Goal: Task Accomplishment & Management: Use online tool/utility

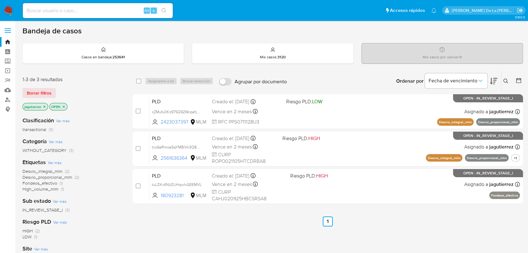
click at [46, 107] on p "jagutierrez" at bounding box center [35, 106] width 25 height 7
click at [43, 107] on icon "close-filter" at bounding box center [44, 107] width 4 height 4
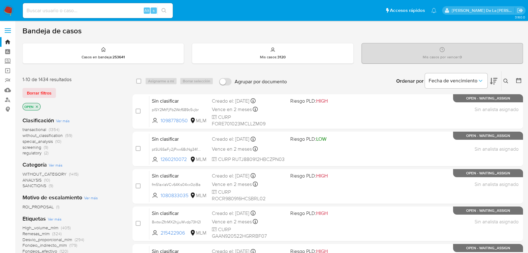
scroll to position [35, 0]
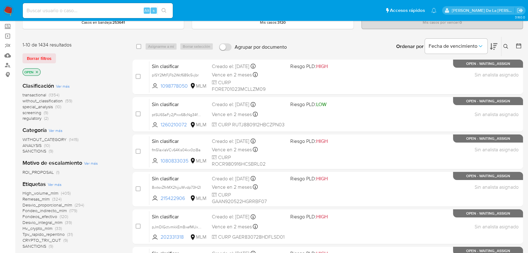
click at [32, 113] on span "screening" at bounding box center [31, 113] width 19 height 6
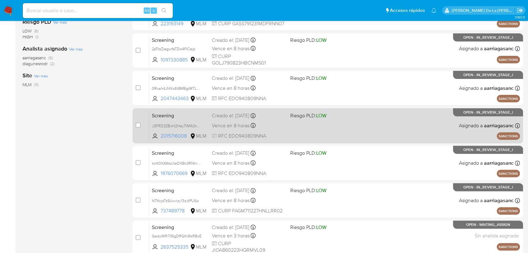
scroll to position [208, 0]
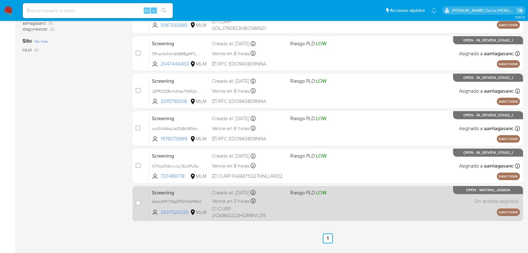
click at [325, 207] on div "Screening GaduWffi736gDRGIh9lsRBcE 2637525335 MLM Riesgo PLD: LOW Creado el: 18…" at bounding box center [334, 204] width 371 height 32
click at [136, 203] on input "checkbox" at bounding box center [138, 203] width 5 height 5
checkbox input "true"
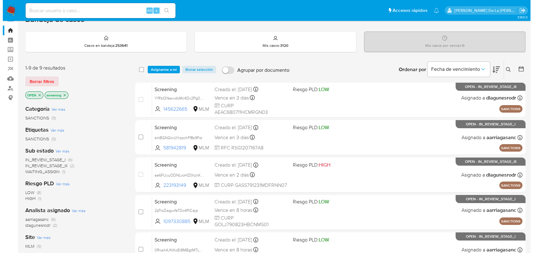
scroll to position [0, 0]
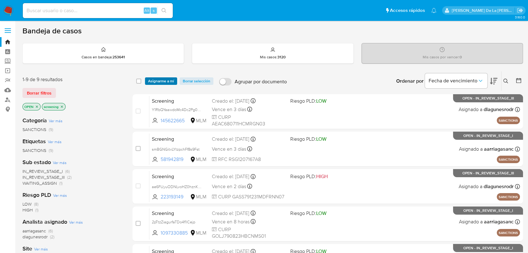
click at [165, 78] on span "Asignarme a mí" at bounding box center [161, 81] width 26 height 6
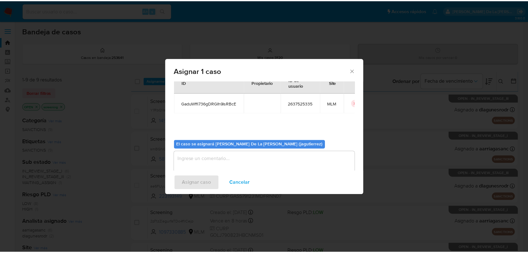
scroll to position [32, 0]
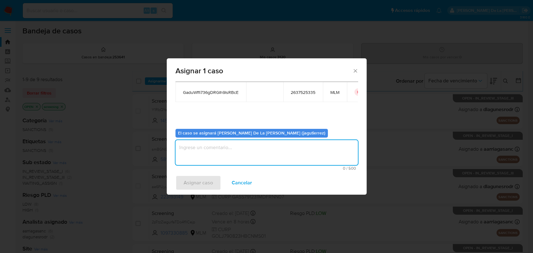
click at [211, 142] on textarea "assign-modal" at bounding box center [267, 152] width 182 height 25
type textarea "jg"
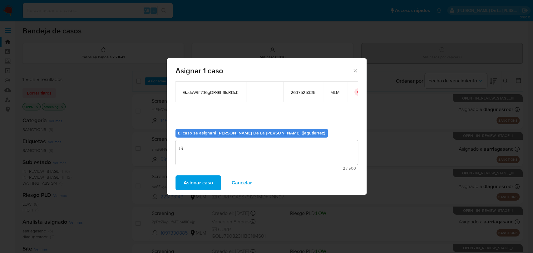
click at [195, 184] on span "Asignar caso" at bounding box center [198, 183] width 29 height 14
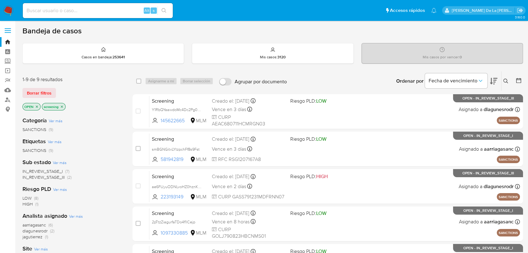
click at [2, 5] on nav "Pausado Ver notificaciones Alt s Accesos rápidos Presiona las siguientes teclas…" at bounding box center [264, 10] width 528 height 21
click at [4, 8] on img at bounding box center [8, 10] width 11 height 11
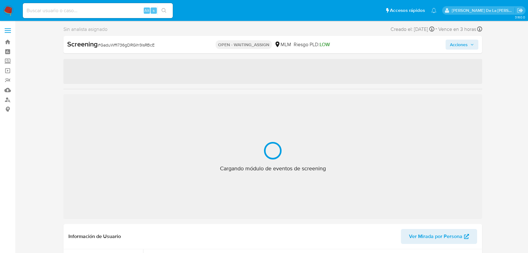
select select "10"
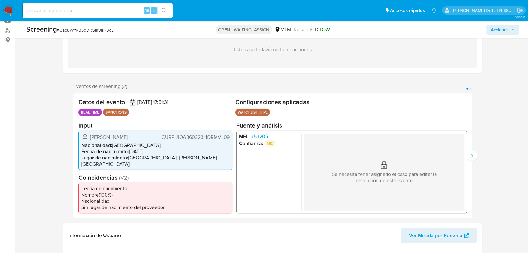
scroll to position [104, 0]
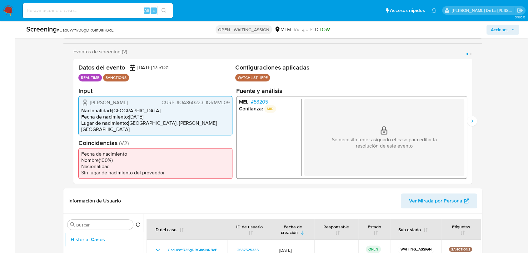
click at [261, 105] on span "# 53205" at bounding box center [259, 102] width 17 height 6
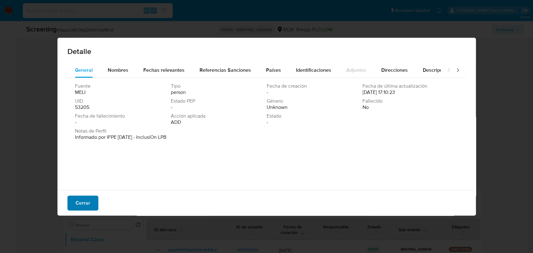
click at [87, 201] on span "Cerrar" at bounding box center [83, 204] width 15 height 14
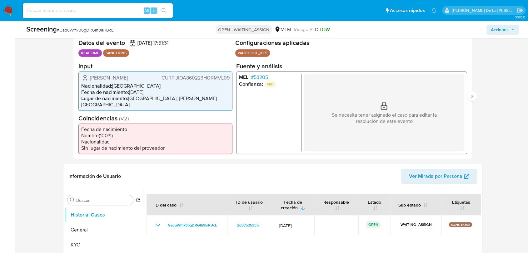
scroll to position [139, 0]
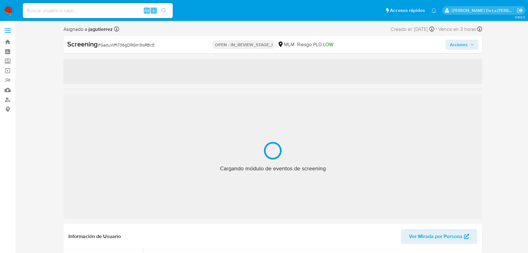
select select "10"
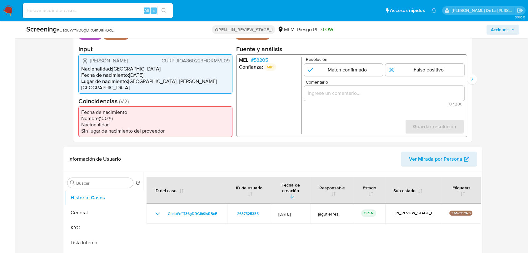
scroll to position [208, 0]
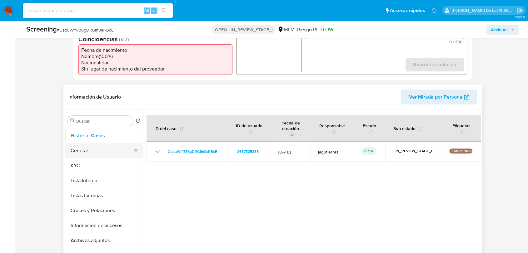
click at [101, 154] on button "General" at bounding box center [101, 150] width 73 height 15
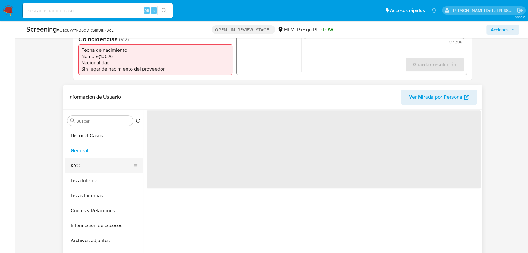
click at [97, 160] on button "KYC" at bounding box center [101, 165] width 73 height 15
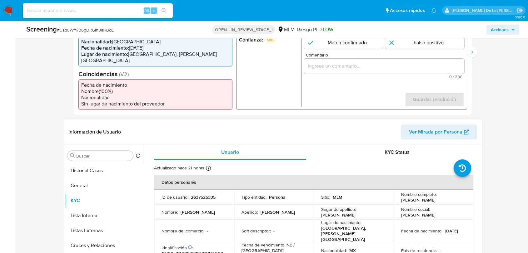
scroll to position [139, 0]
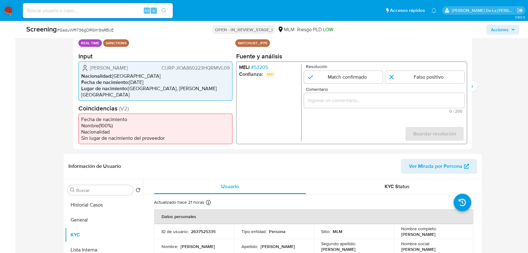
click at [262, 70] on span "# 53205" at bounding box center [259, 67] width 17 height 6
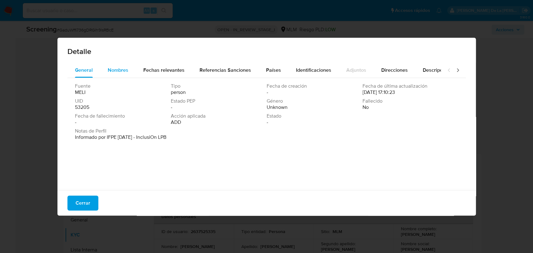
click at [129, 73] on button "Nombres" at bounding box center [118, 70] width 36 height 15
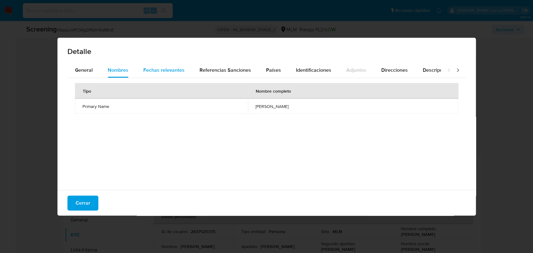
click at [173, 74] on div "Fechas relevantes" at bounding box center [163, 70] width 41 height 15
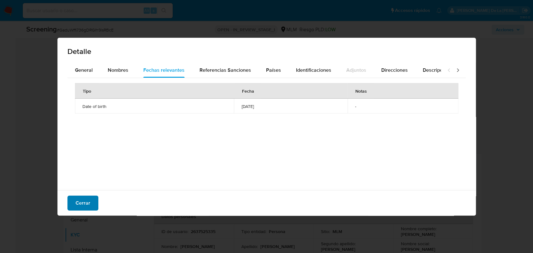
click at [78, 202] on span "Cerrar" at bounding box center [83, 204] width 15 height 14
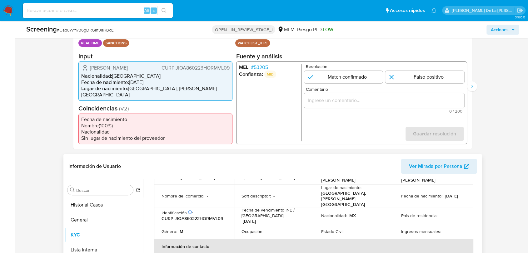
scroll to position [35, 0]
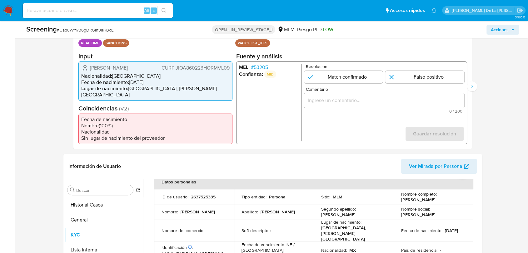
click at [265, 68] on span "# 53205" at bounding box center [259, 67] width 17 height 6
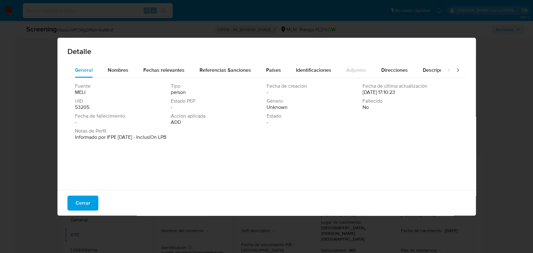
click at [132, 78] on div "Fuente MELI Tipo person Fecha de creación - Fecha de última actualización 09/02…" at bounding box center [266, 132] width 399 height 109
click at [128, 69] on button "Nombres" at bounding box center [118, 70] width 36 height 15
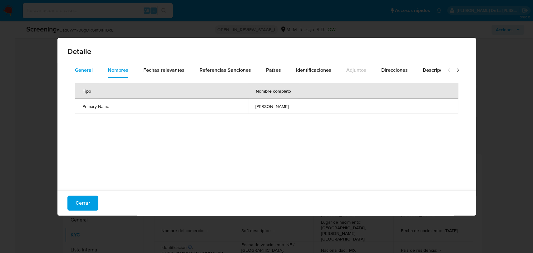
click at [87, 73] on span "General" at bounding box center [84, 70] width 18 height 7
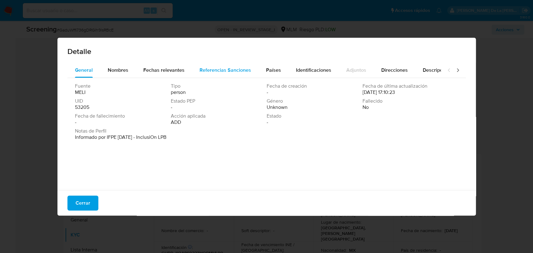
click at [207, 67] on span "Referencias Sanciones" at bounding box center [226, 70] width 52 height 7
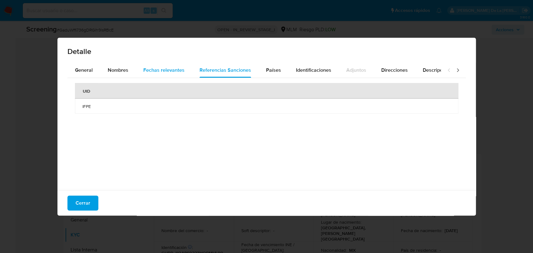
drag, startPoint x: 164, startPoint y: 64, endPoint x: 162, endPoint y: 67, distance: 4.4
click at [165, 64] on div "Fechas relevantes" at bounding box center [163, 70] width 41 height 15
click at [90, 191] on div "Cerrar" at bounding box center [266, 203] width 419 height 25
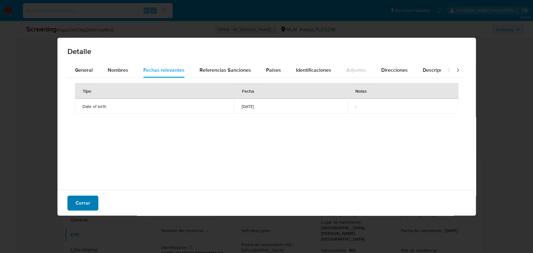
click at [87, 199] on span "Cerrar" at bounding box center [83, 204] width 15 height 14
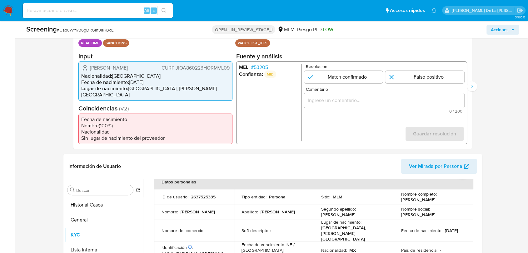
click at [265, 68] on span "# 53205" at bounding box center [259, 67] width 17 height 6
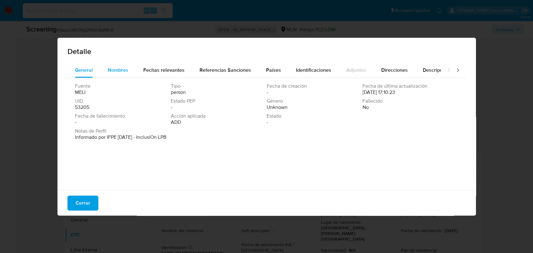
click at [125, 65] on div "Nombres" at bounding box center [118, 70] width 21 height 15
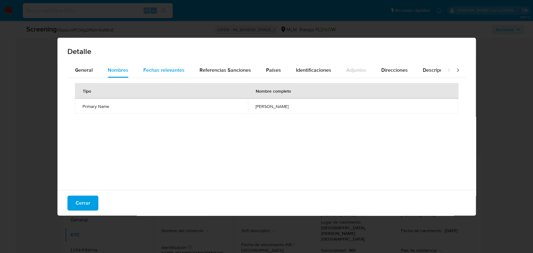
click at [150, 69] on span "Fechas relevantes" at bounding box center [163, 70] width 41 height 7
drag, startPoint x: 77, startPoint y: 203, endPoint x: 87, endPoint y: 199, distance: 10.5
click at [78, 203] on span "Cerrar" at bounding box center [83, 204] width 15 height 14
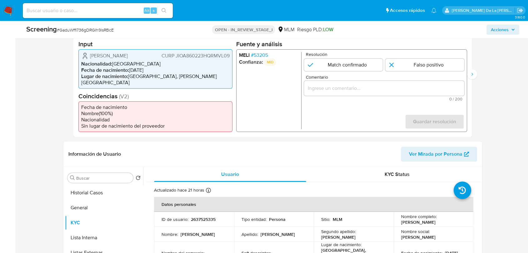
scroll to position [139, 0]
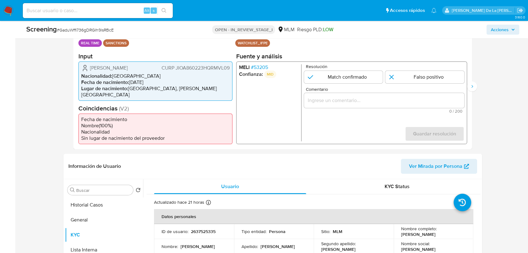
click at [267, 68] on span "# 53205" at bounding box center [259, 67] width 17 height 6
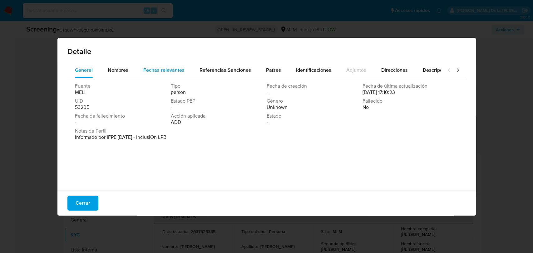
click at [160, 72] on span "Fechas relevantes" at bounding box center [163, 70] width 41 height 7
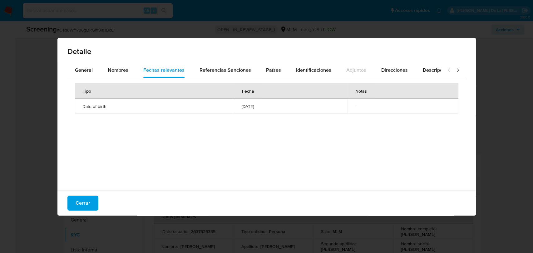
click at [88, 194] on div "Cerrar" at bounding box center [266, 203] width 419 height 25
click at [94, 199] on button "Cerrar" at bounding box center [82, 203] width 31 height 15
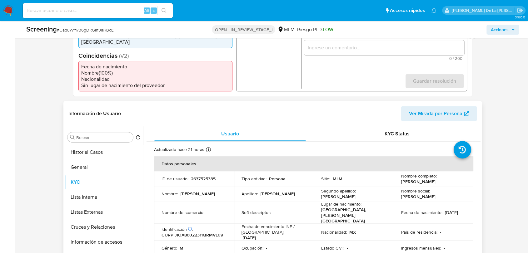
scroll to position [208, 0]
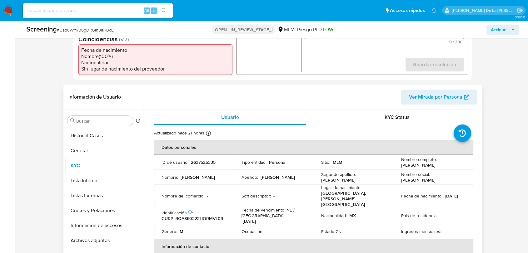
drag, startPoint x: 451, startPoint y: 164, endPoint x: 397, endPoint y: 167, distance: 53.5
click at [397, 167] on td "Nombre completo : Alfonso Jimenez Ovando" at bounding box center [434, 162] width 80 height 15
copy p "Alfonso Jimenez Ovando"
click at [204, 216] on p "CURP JIOA860223HQRMVL09" at bounding box center [193, 219] width 62 height 6
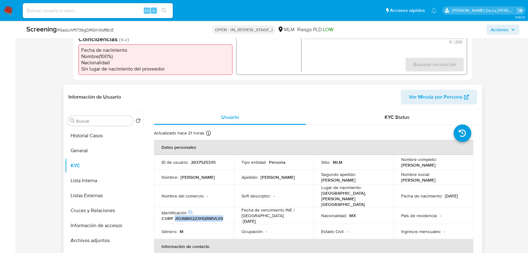
copy p "JIOA860223HQRMVL09"
click at [88, 152] on button "General" at bounding box center [101, 150] width 73 height 15
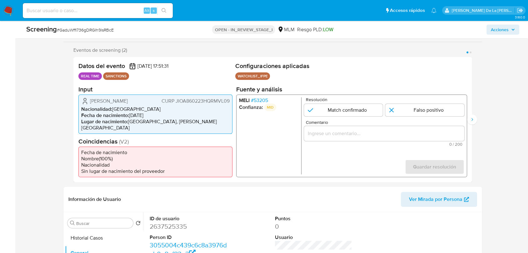
scroll to position [104, 0]
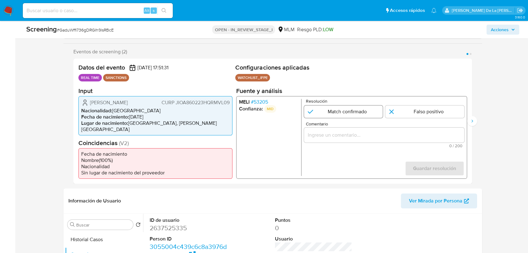
click at [330, 115] on input "1 de 2" at bounding box center [343, 111] width 79 height 12
radio input "true"
click at [324, 134] on input "Comentario" at bounding box center [384, 135] width 160 height 8
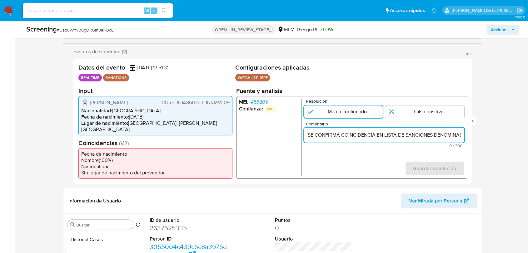
scroll to position [0, 167]
type input "SE CONFIRMA COINCIDENCIA EN LISTA DE SANCIONES DENOMINADA IFPE POR NOMBRE COMPL…"
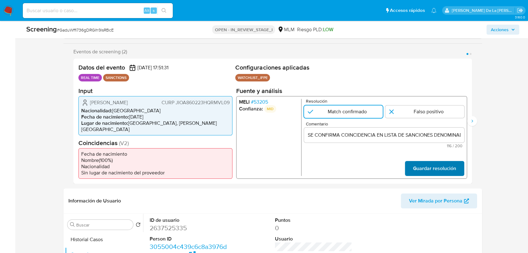
click at [436, 167] on span "Guardar resolución" at bounding box center [434, 169] width 43 height 14
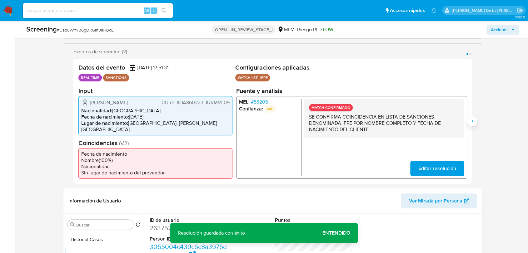
click at [472, 122] on icon "Siguiente" at bounding box center [472, 121] width 5 height 5
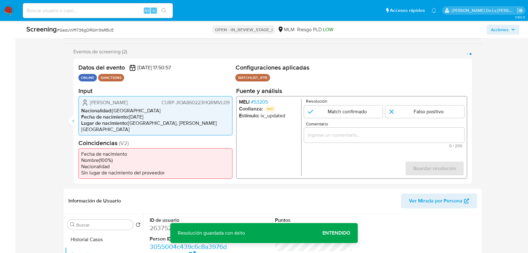
click at [256, 105] on span "# 53205" at bounding box center [259, 102] width 17 height 6
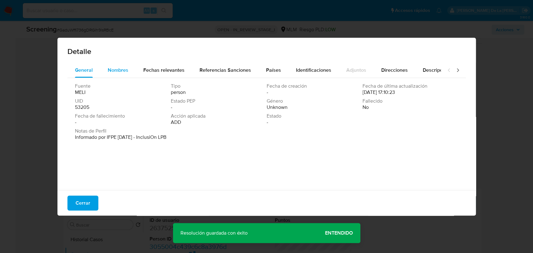
click at [114, 70] on span "Nombres" at bounding box center [118, 70] width 21 height 7
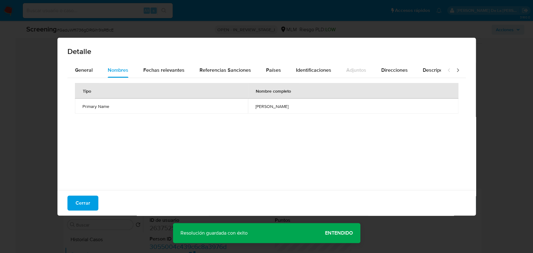
click at [182, 61] on div "Detalle" at bounding box center [266, 50] width 419 height 25
click at [164, 65] on div "Fechas relevantes" at bounding box center [163, 70] width 41 height 15
drag, startPoint x: 103, startPoint y: 205, endPoint x: 97, endPoint y: 203, distance: 5.8
click at [100, 204] on div "Cerrar" at bounding box center [266, 203] width 419 height 25
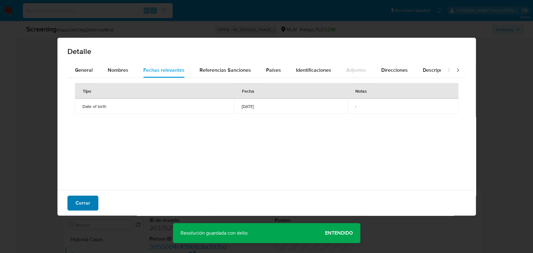
click at [82, 202] on span "Cerrar" at bounding box center [83, 204] width 15 height 14
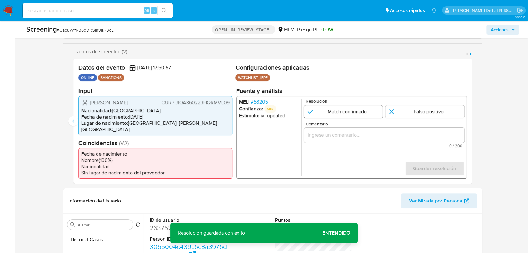
click at [342, 114] on input "2 de 2" at bounding box center [343, 111] width 79 height 12
radio input "true"
click at [331, 135] on input "Comentario" at bounding box center [384, 135] width 160 height 8
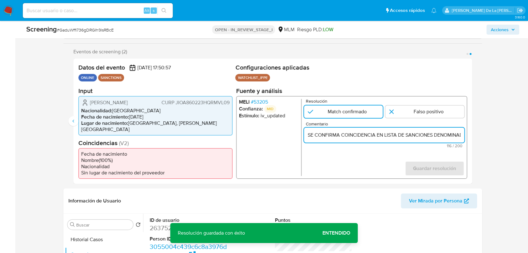
scroll to position [0, 167]
type input "SE CONFIRMA COINCIDENCIA EN LISTA DE SANCIONES DENOMINADA IFPE POR NOMBRE COMPL…"
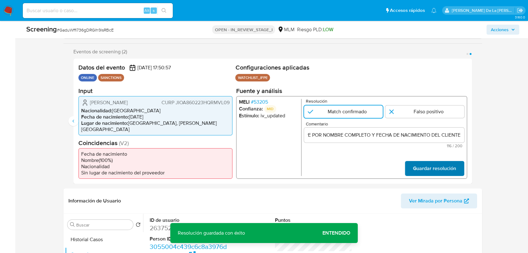
click at [454, 175] on span "Guardar resolución" at bounding box center [434, 169] width 43 height 14
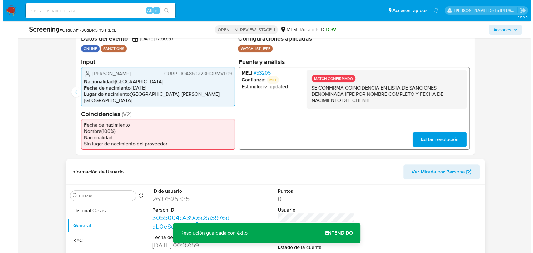
scroll to position [173, 0]
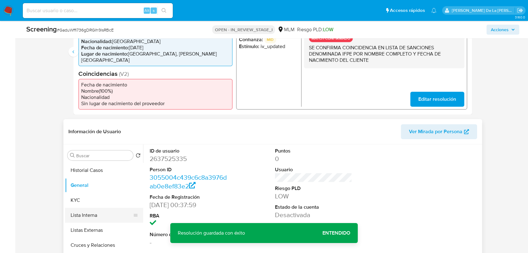
click at [102, 216] on button "Lista Interna" at bounding box center [101, 215] width 73 height 15
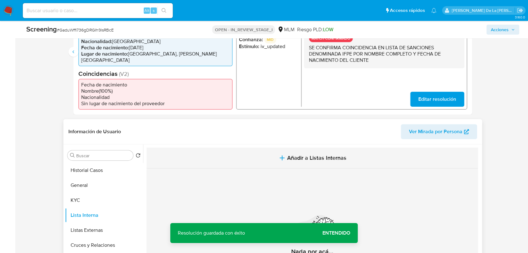
click at [292, 157] on span "Añadir a Listas Internas" at bounding box center [316, 158] width 59 height 7
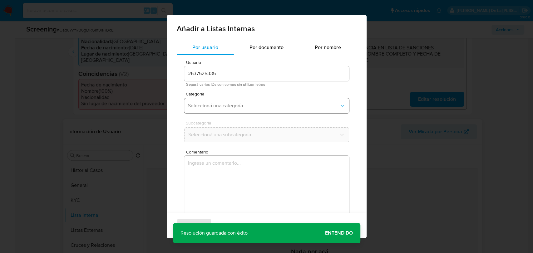
drag, startPoint x: 227, startPoint y: 107, endPoint x: 226, endPoint y: 111, distance: 4.6
click at [227, 107] on span "Seleccioná una categoría" at bounding box center [263, 106] width 151 height 6
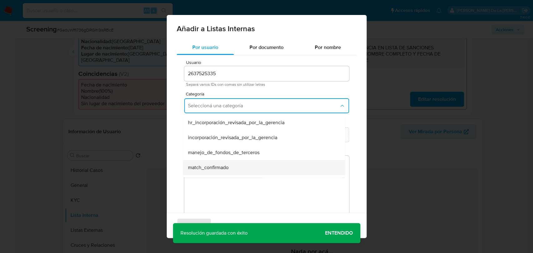
click at [216, 161] on div "match_confirmado" at bounding box center [262, 167] width 148 height 15
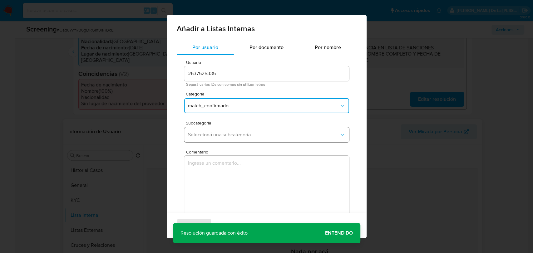
click at [222, 139] on button "Seleccioná una subcategoría" at bounding box center [266, 134] width 165 height 15
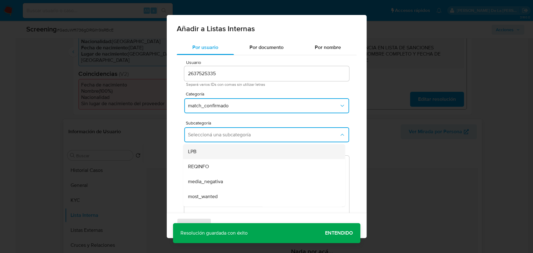
click at [216, 156] on div "LPB" at bounding box center [262, 151] width 148 height 15
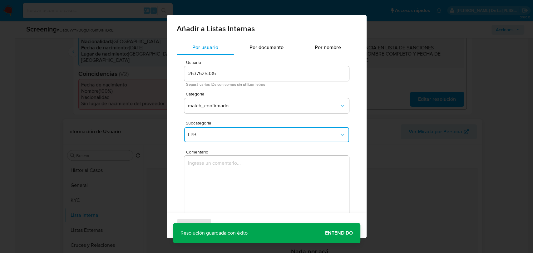
click at [213, 163] on textarea "Comentario" at bounding box center [266, 186] width 165 height 60
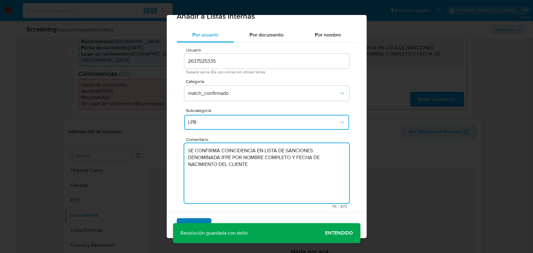
scroll to position [18, 0]
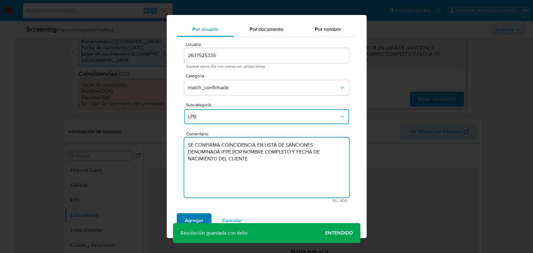
type textarea "SE CONFIRMA COINCIDENCIA EN LISTA DE SANCIONES DENOMINADA IFPE POR NOMBRE COMPL…"
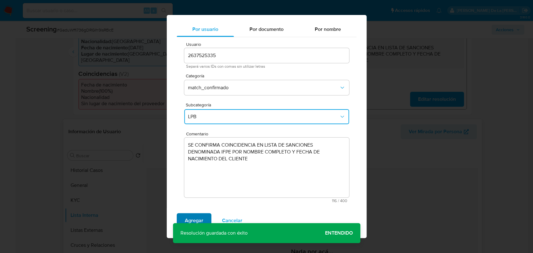
click at [187, 216] on span "Agregar" at bounding box center [194, 221] width 18 height 14
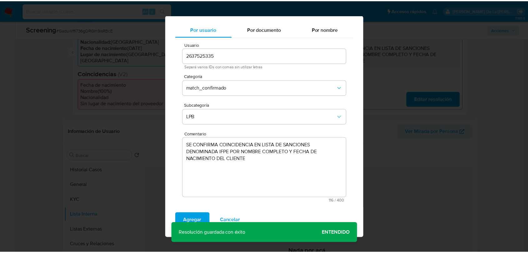
scroll to position [0, 0]
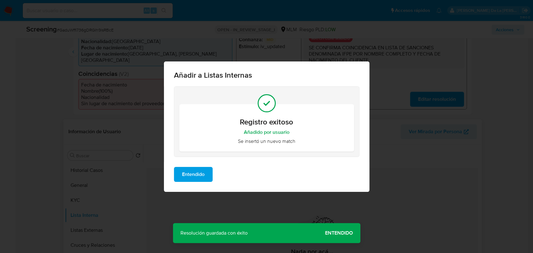
click at [196, 173] on span "Entendido" at bounding box center [193, 175] width 22 height 14
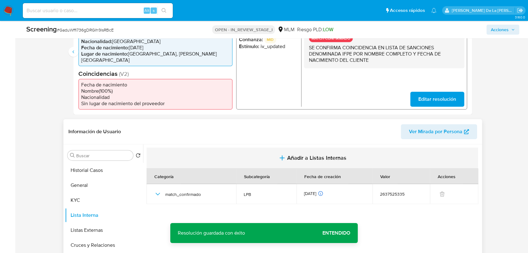
click at [310, 156] on span "Añadir a Listas Internas" at bounding box center [316, 158] width 59 height 7
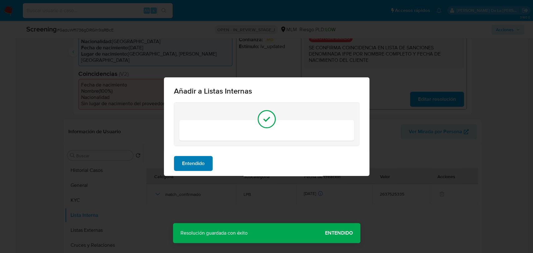
click at [180, 166] on button "Entendido" at bounding box center [193, 163] width 39 height 15
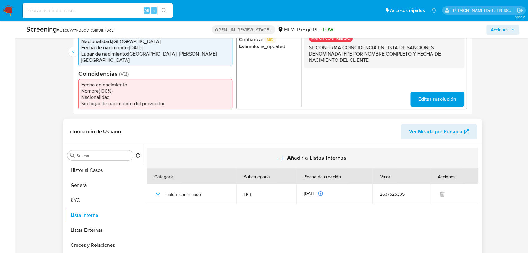
click at [294, 162] on button "Añadir a Listas Internas" at bounding box center [313, 158] width 332 height 21
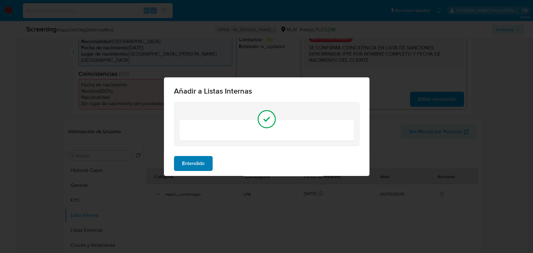
drag, startPoint x: 183, startPoint y: 174, endPoint x: 184, endPoint y: 163, distance: 11.0
click at [183, 174] on div "Entendido" at bounding box center [267, 163] width 206 height 25
click at [184, 163] on span "Entendido" at bounding box center [193, 164] width 22 height 14
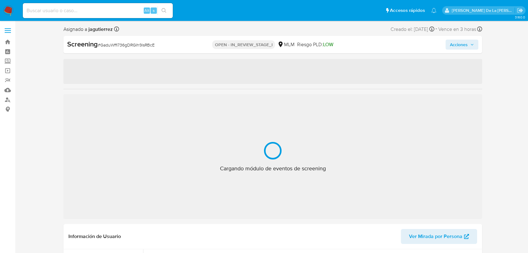
select select "10"
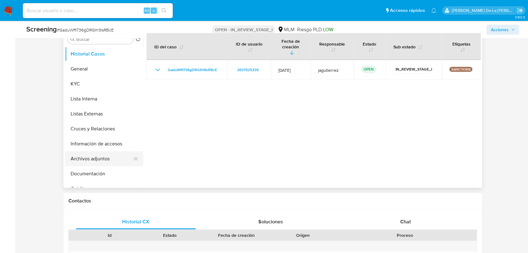
scroll to position [277, 0]
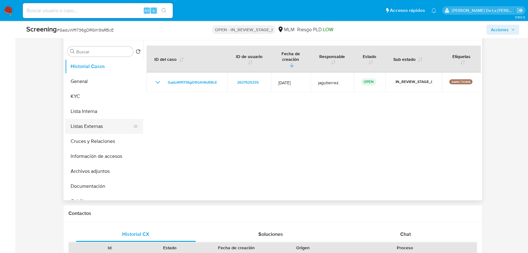
click at [96, 127] on button "Listas Externas" at bounding box center [101, 126] width 73 height 15
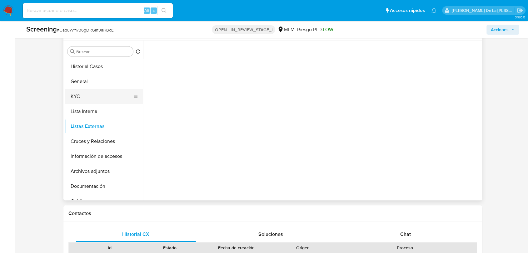
click at [102, 103] on button "KYC" at bounding box center [101, 96] width 73 height 15
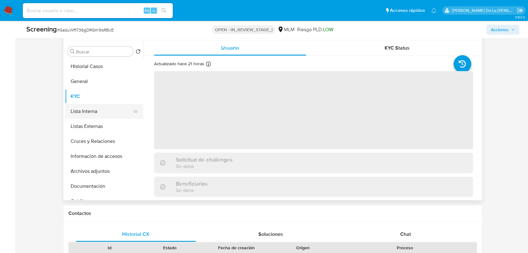
click at [97, 112] on button "Lista Interna" at bounding box center [101, 111] width 73 height 15
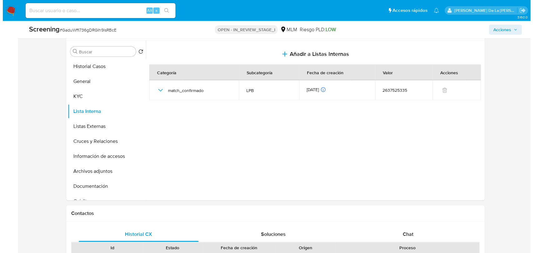
scroll to position [243, 0]
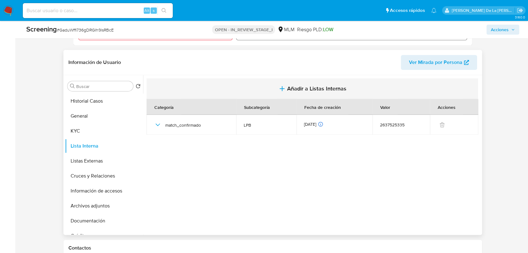
click at [304, 80] on button "Añadir a Listas Internas" at bounding box center [313, 88] width 332 height 21
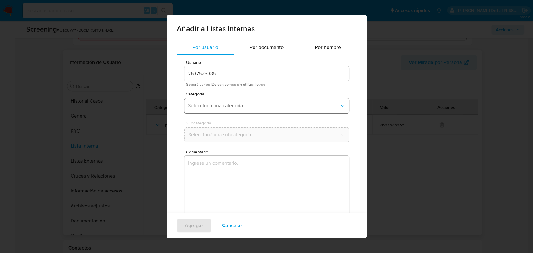
click at [212, 111] on button "Seleccioná una categoría" at bounding box center [266, 105] width 165 height 15
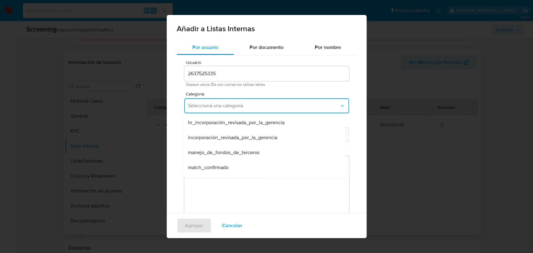
click at [202, 169] on span "match_confirmado" at bounding box center [208, 168] width 41 height 6
click at [222, 136] on span "Seleccioná una subcategoría" at bounding box center [263, 135] width 151 height 6
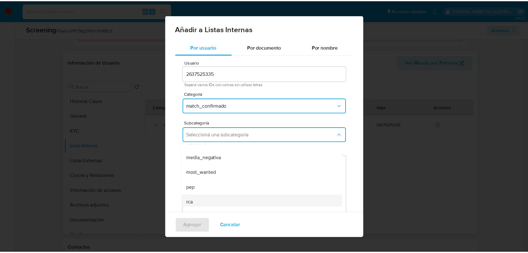
scroll to position [42, 0]
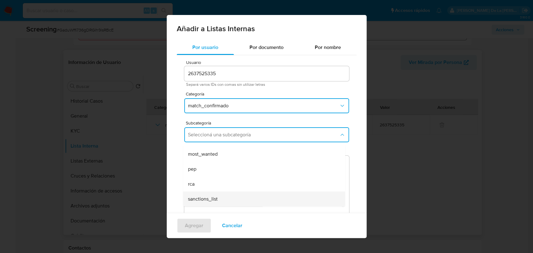
click at [216, 193] on div "sanctions_list" at bounding box center [262, 199] width 148 height 15
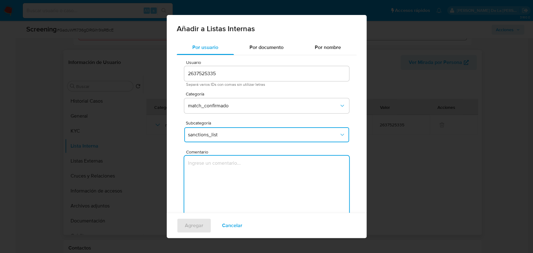
click at [219, 176] on textarea "Comentario" at bounding box center [266, 186] width 165 height 60
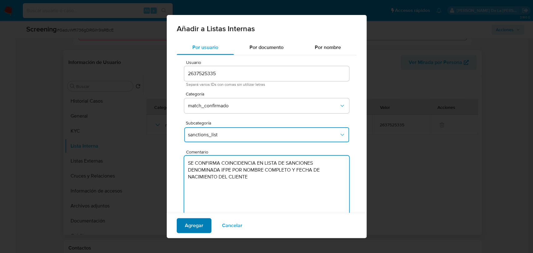
type textarea "SE CONFIRMA COINCIDENCIA EN LISTA DE SANCIONES DENOMINADA IFPE POR NOMBRE COMPL…"
click at [185, 226] on span "Agregar" at bounding box center [194, 226] width 18 height 14
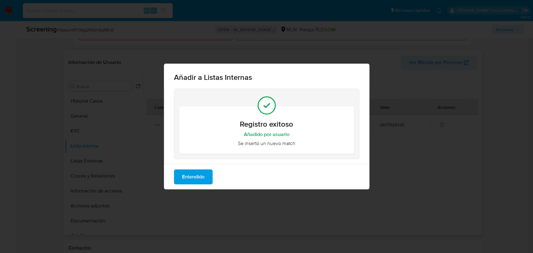
click at [213, 159] on div "Registro exitoso Añadido por usuario Se insertó un nuevo match" at bounding box center [267, 124] width 186 height 71
click at [197, 179] on span "Entendido" at bounding box center [193, 177] width 22 height 14
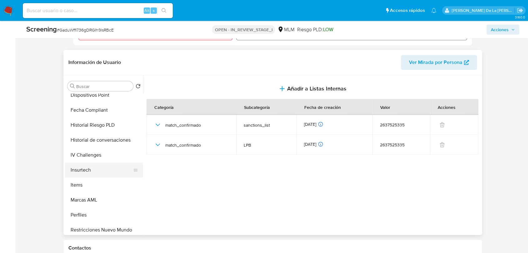
scroll to position [264, 0]
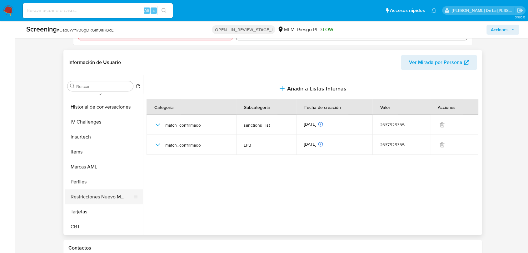
click at [107, 197] on button "Restricciones Nuevo Mundo" at bounding box center [101, 197] width 73 height 15
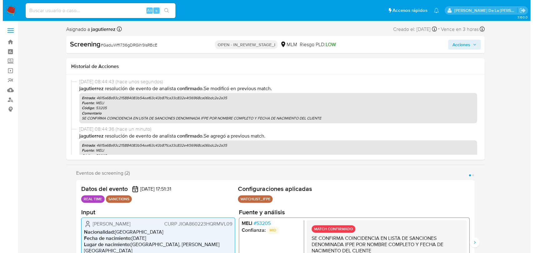
scroll to position [0, 0]
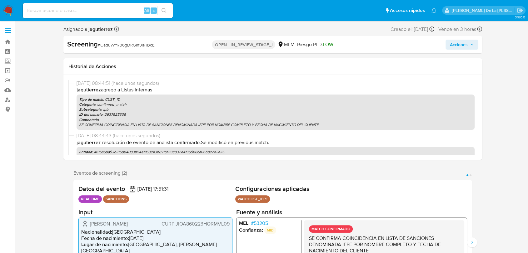
click at [449, 45] on button "Acciones" at bounding box center [462, 45] width 33 height 10
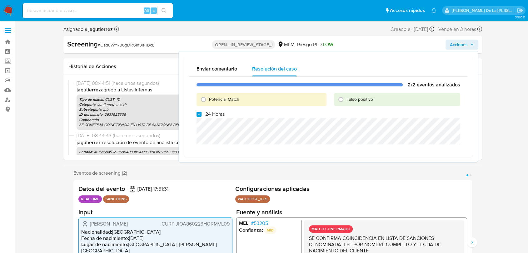
click at [220, 100] on span "Potencial Match" at bounding box center [224, 99] width 30 height 6
click at [208, 100] on input "Potencial Match" at bounding box center [203, 100] width 10 height 10
radio input "true"
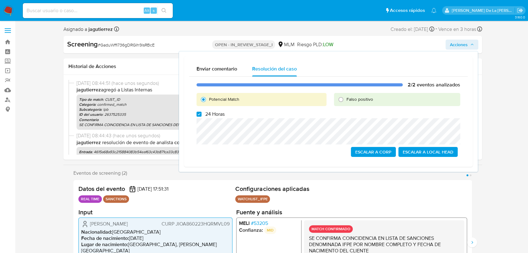
click at [202, 112] on label "24 Horas" at bounding box center [211, 114] width 28 height 6
click at [202, 112] on input "24 Horas" at bounding box center [199, 114] width 5 height 5
checkbox input "false"
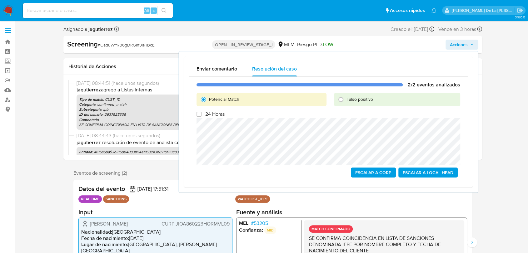
click at [422, 173] on span "Escalar a Local Head" at bounding box center [428, 172] width 51 height 9
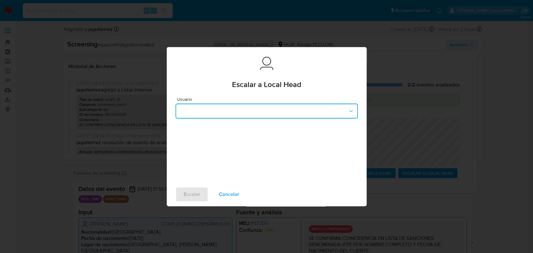
click at [255, 114] on button "button" at bounding box center [267, 111] width 182 height 15
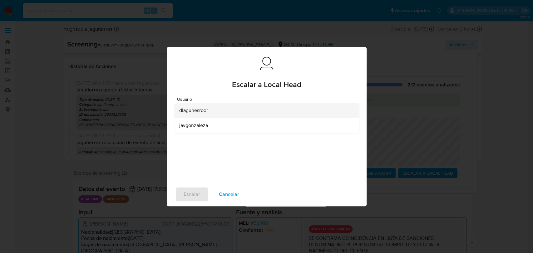
click at [216, 114] on div "dlagunesrodr" at bounding box center [264, 110] width 171 height 15
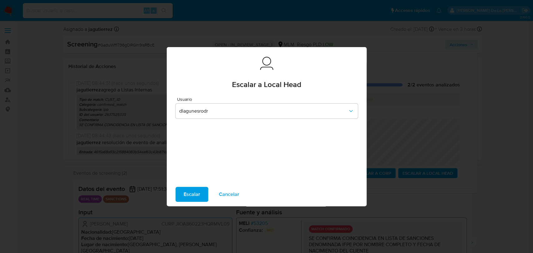
click at [189, 193] on span "Escalar" at bounding box center [192, 195] width 17 height 14
click at [184, 189] on span "Escalar" at bounding box center [192, 195] width 17 height 14
click at [192, 195] on span "Escalar" at bounding box center [192, 195] width 17 height 14
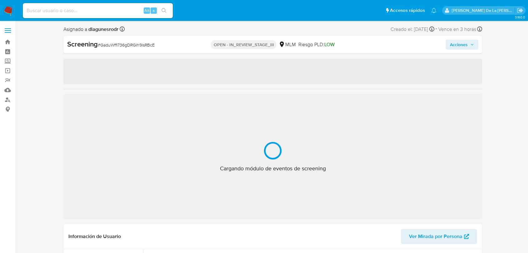
select select "10"
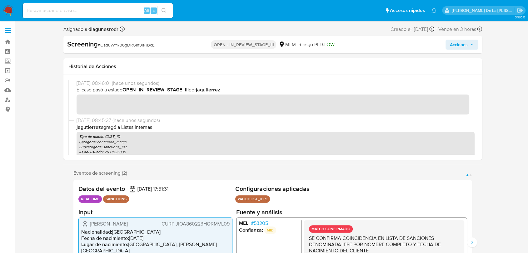
click at [122, 47] on span "# GaduWffi736gDRGIh9lsRBcE" at bounding box center [126, 45] width 57 height 6
click at [122, 46] on span "# GaduWffi736gDRGIh9lsRBcE" at bounding box center [126, 45] width 57 height 6
copy span "GaduWffi736gDRGIh9lsRBcE"
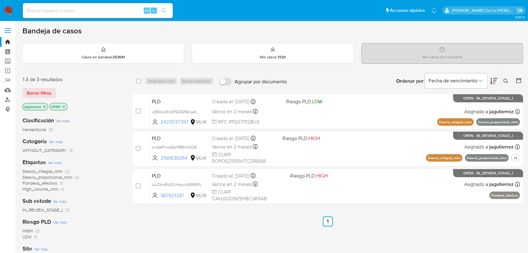
click at [44, 107] on icon "close-filter" at bounding box center [44, 107] width 4 height 4
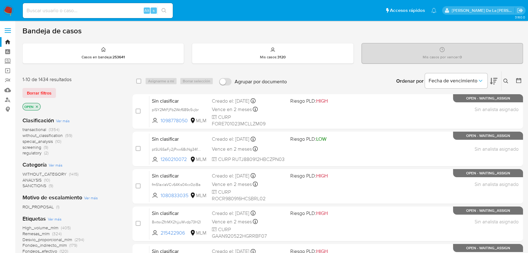
click at [37, 108] on icon "close-filter" at bounding box center [37, 107] width 4 height 4
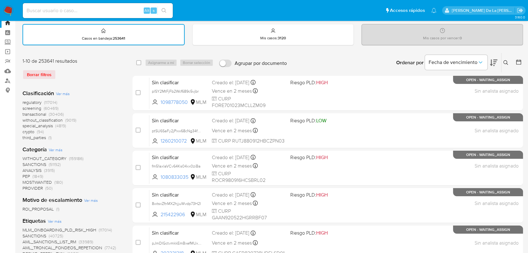
scroll to position [35, 0]
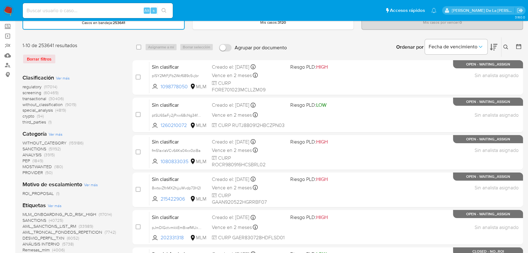
click at [30, 97] on span "transactional" at bounding box center [34, 99] width 24 height 6
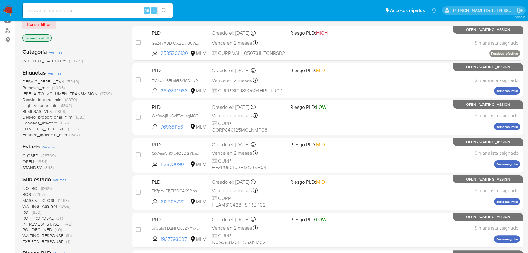
scroll to position [104, 0]
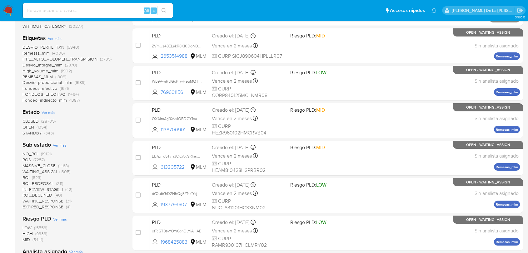
click at [35, 119] on span "CLOSED" at bounding box center [30, 121] width 16 height 6
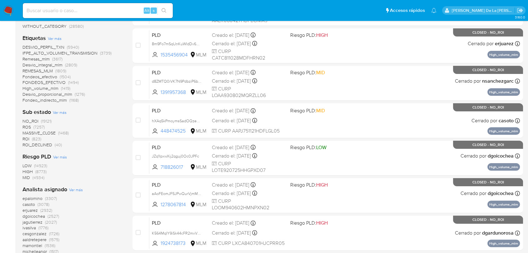
click at [49, 82] on span "FONDEOS_EFECTIVO" at bounding box center [43, 82] width 43 height 6
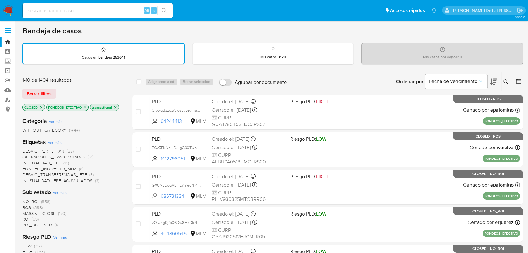
click at [86, 106] on icon "close-filter" at bounding box center [85, 108] width 4 height 4
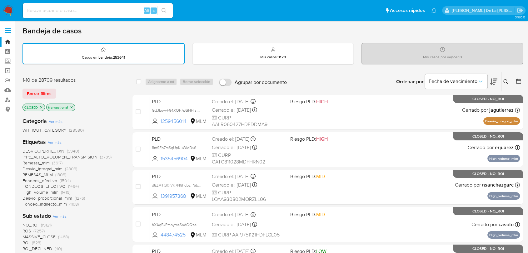
click at [40, 181] on span "Fondeos_efectivo" at bounding box center [39, 181] width 35 height 6
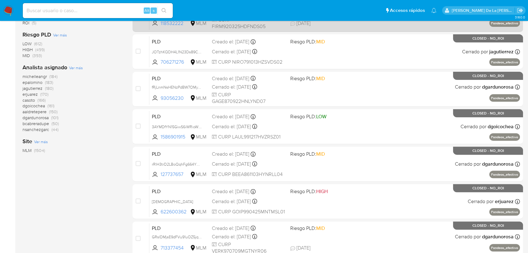
scroll to position [173, 0]
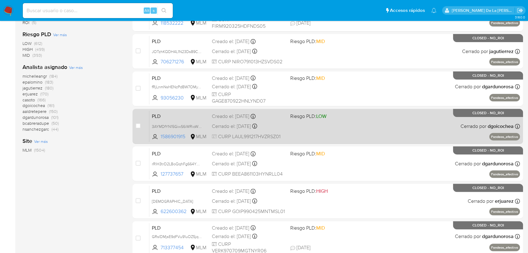
click at [338, 134] on div "PLD 3AYMDfYN15GiwS6iWRioWlOD 1586901915 MLM Riesgo PLD: LOW Creado el: 12/08/20…" at bounding box center [334, 127] width 371 height 32
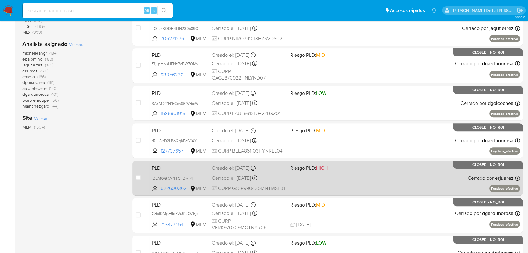
scroll to position [243, 0]
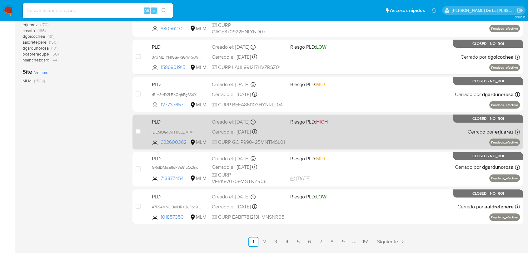
click at [374, 132] on div "PLD QUVrSMLScf0dJnlaeBx2LrJC 622600362 MLM Riesgo PLD: HIGH Creado el: 12/08/20…" at bounding box center [334, 132] width 371 height 32
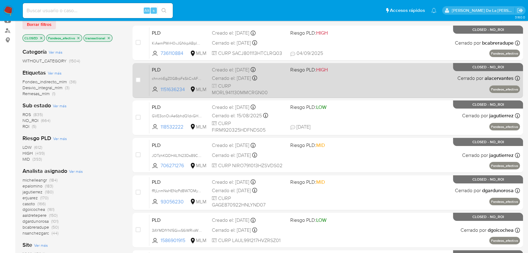
scroll to position [0, 0]
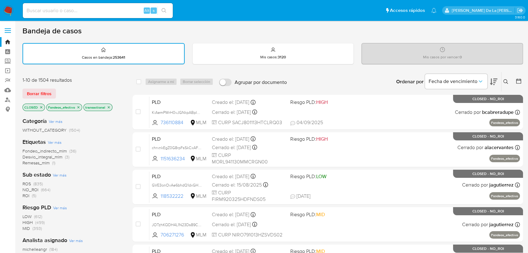
click at [78, 107] on icon "close-filter" at bounding box center [78, 107] width 2 height 2
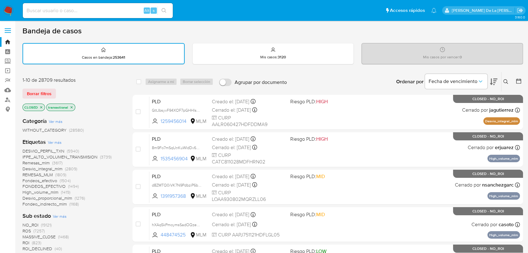
click at [72, 107] on icon "close-filter" at bounding box center [72, 108] width 4 height 4
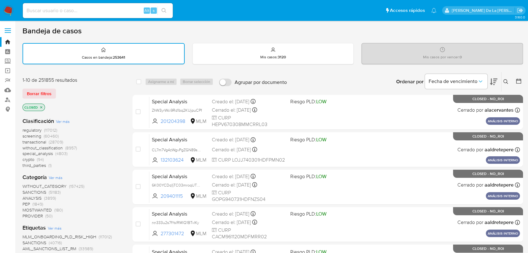
click at [41, 107] on icon "close-filter" at bounding box center [41, 108] width 4 height 4
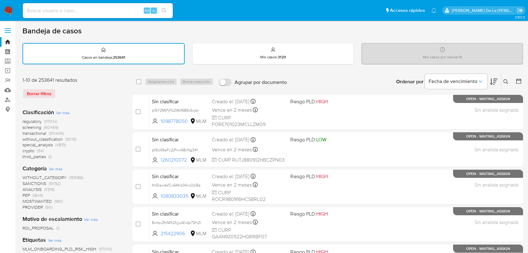
click at [35, 132] on span "transactional" at bounding box center [34, 133] width 24 height 6
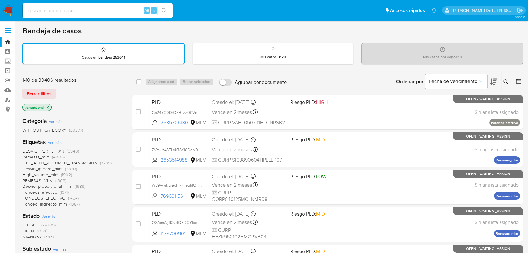
click at [33, 191] on span "Fondeos_efectivo" at bounding box center [39, 192] width 35 height 6
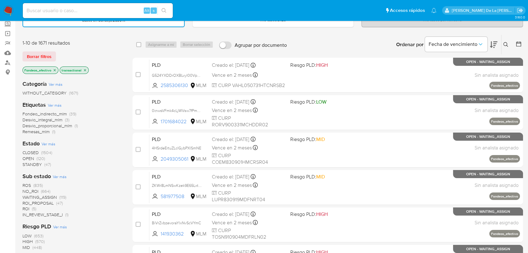
scroll to position [69, 0]
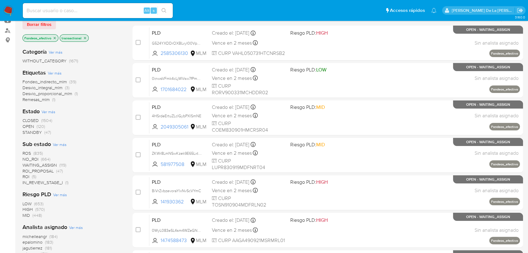
click at [31, 132] on span "STANDBY" at bounding box center [31, 132] width 19 height 6
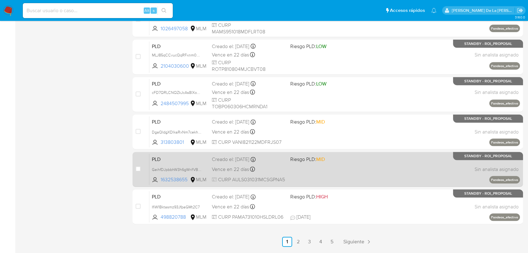
scroll to position [208, 0]
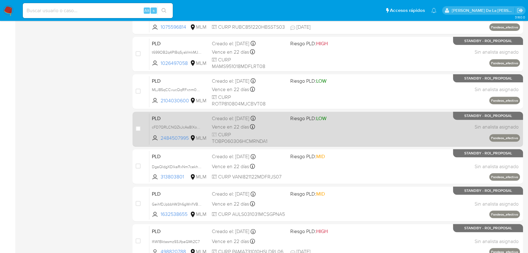
click at [354, 131] on div "PLD cFD7QRLCNQZkJcAs8lXoGNOA 2484507995 MLM Riesgo PLD: LOW Creado el: 12/08/20…" at bounding box center [334, 129] width 371 height 32
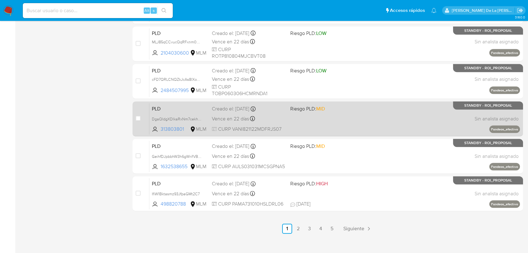
scroll to position [262, 0]
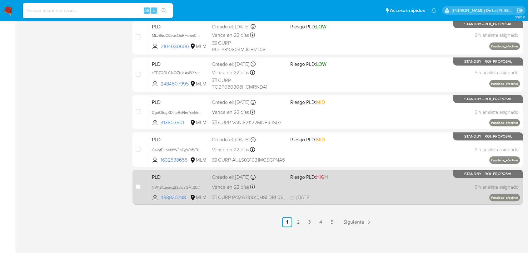
click at [344, 178] on span "Riesgo PLD: HIGH" at bounding box center [326, 177] width 73 height 8
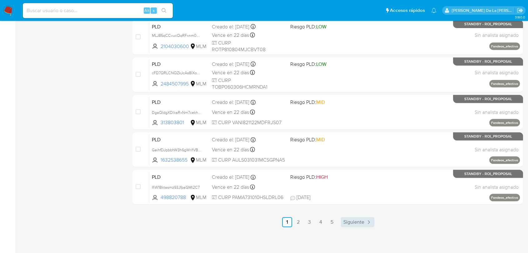
click at [366, 219] on icon "Paginación" at bounding box center [369, 222] width 6 height 6
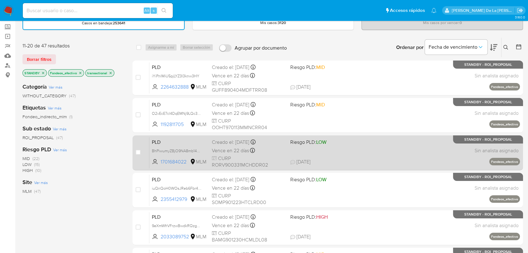
scroll to position [35, 0]
click at [337, 157] on div "PLD BhPiwumyZBjO9NA8mb14Pagp 1701684022 MLM Riesgo PLD: LOW Creado el: 12/08/20…" at bounding box center [334, 153] width 371 height 32
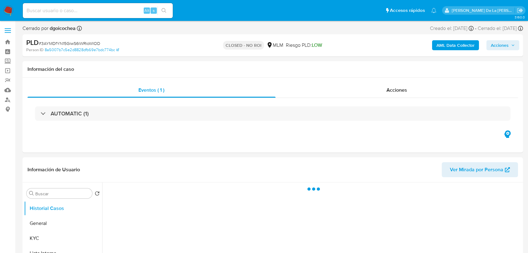
select select "10"
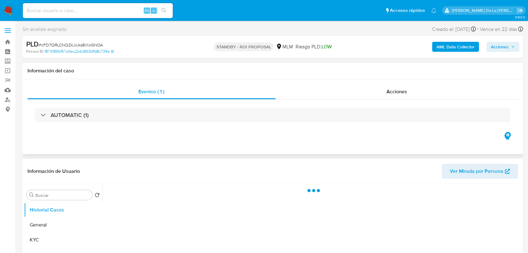
click at [165, 108] on div "AUTOMATIC (1)" at bounding box center [273, 115] width 476 height 14
select select "10"
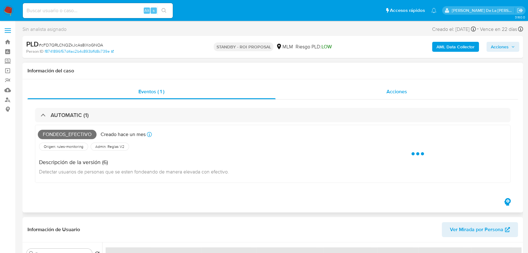
click at [380, 90] on div "Acciones" at bounding box center [397, 91] width 243 height 15
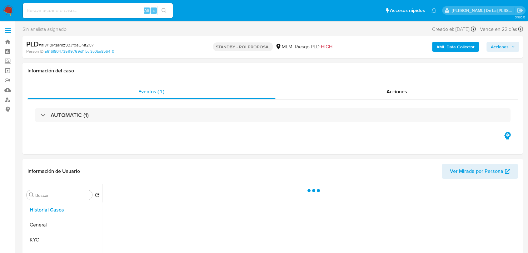
select select "10"
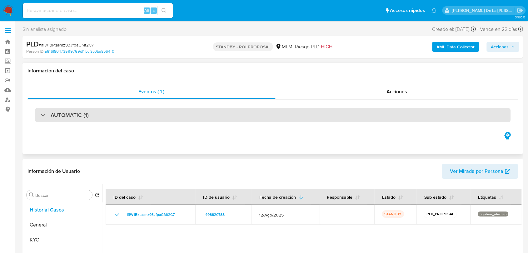
click at [60, 112] on h3 "AUTOMATIC (1)" at bounding box center [70, 115] width 38 height 7
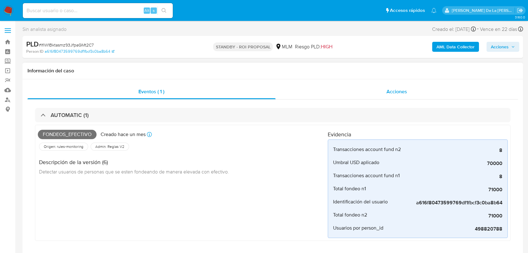
click at [375, 99] on div "Acciones" at bounding box center [397, 91] width 243 height 15
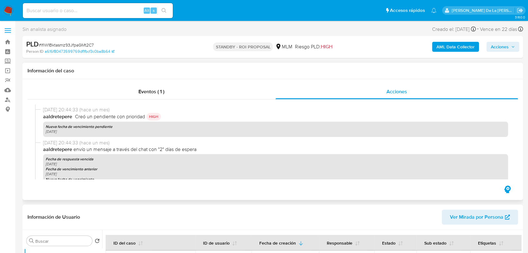
scroll to position [382, 0]
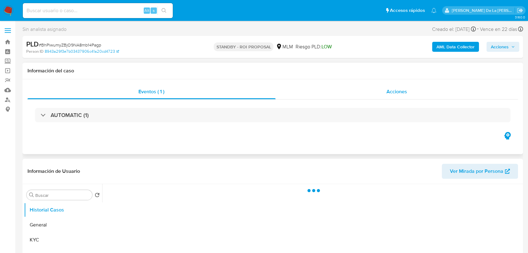
select select "10"
click at [356, 95] on div "Acciones" at bounding box center [397, 91] width 243 height 15
select select "10"
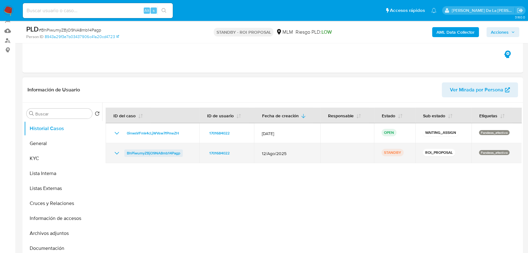
scroll to position [104, 0]
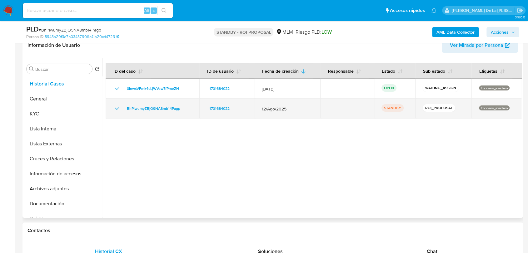
click at [118, 107] on icon "Mostrar/Ocultar" at bounding box center [116, 108] width 7 height 7
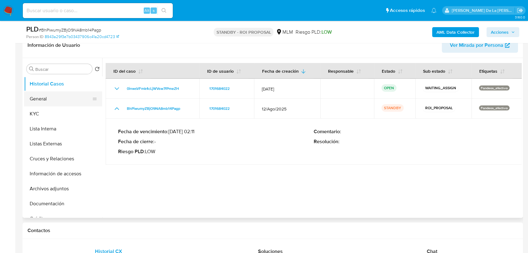
click at [63, 100] on button "General" at bounding box center [60, 99] width 73 height 15
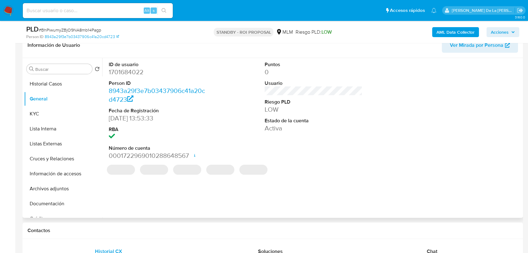
click at [134, 74] on dd "1701684022" at bounding box center [158, 72] width 98 height 9
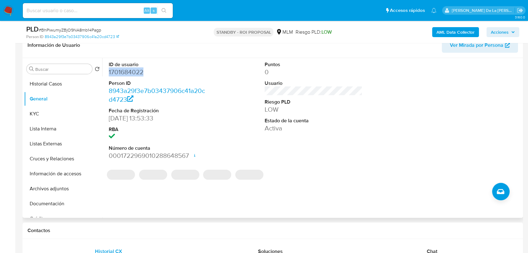
copy dd "1701684022"
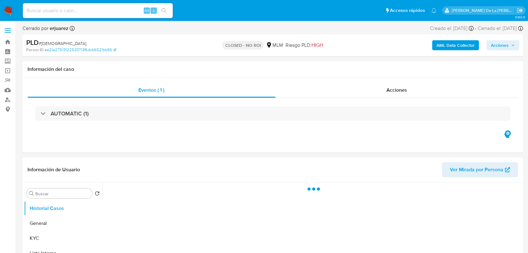
select select "10"
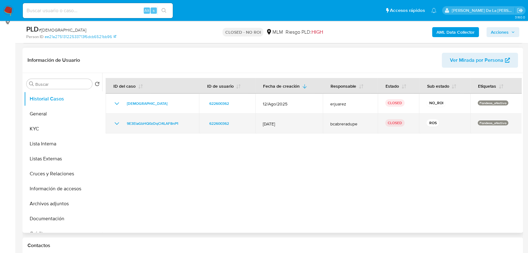
scroll to position [104, 0]
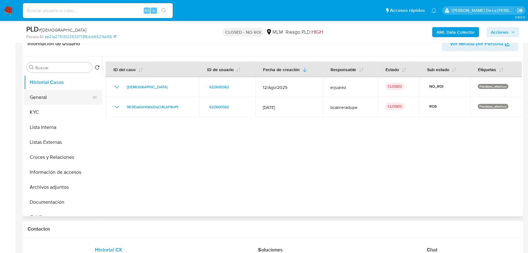
click at [57, 95] on button "General" at bounding box center [60, 97] width 73 height 15
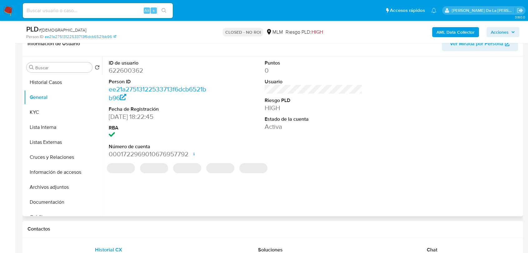
click at [132, 71] on dd "622600362" at bounding box center [158, 70] width 98 height 9
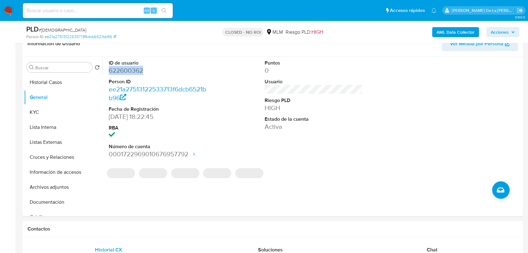
copy dd "622600362"
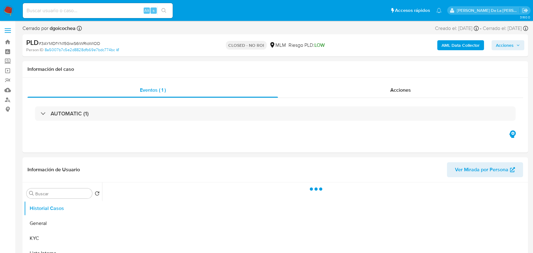
select select "10"
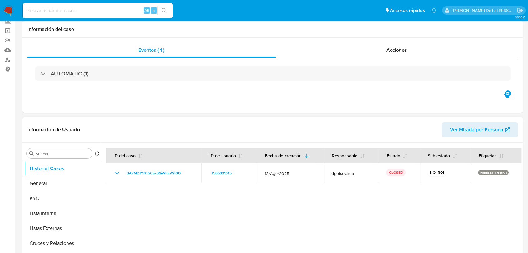
scroll to position [69, 0]
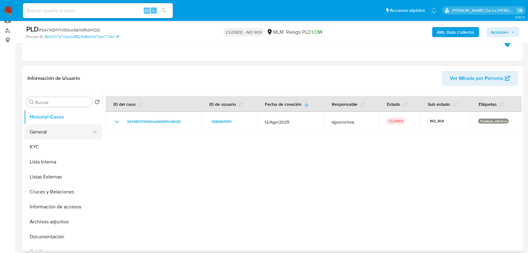
click at [69, 137] on button "General" at bounding box center [60, 132] width 73 height 15
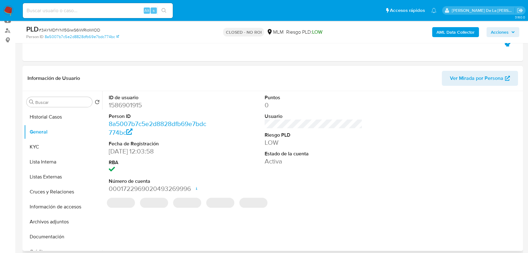
click at [131, 106] on dd "1586901915" at bounding box center [158, 105] width 98 height 9
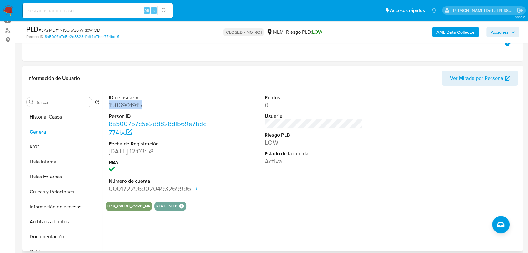
copy dd "1586901915"
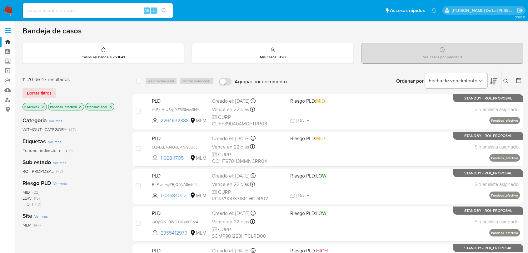
click at [7, 14] on img at bounding box center [8, 10] width 11 height 11
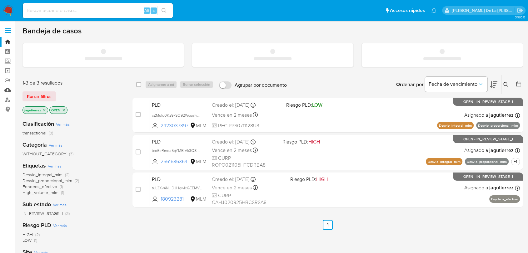
click at [7, 86] on link "Mulan" at bounding box center [37, 90] width 74 height 10
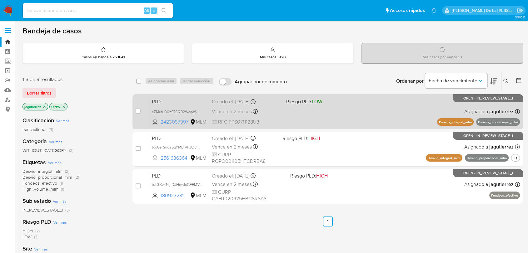
click at [292, 115] on div "PLD cZMufu0Kz97SQ92Wcqafyh4Y 2423037397 MLM Riesgo PLD: LOW Creado el: [DATE] C…" at bounding box center [334, 112] width 371 height 32
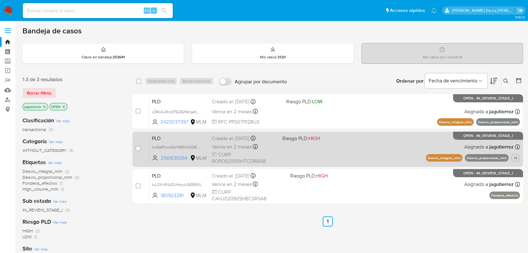
click at [325, 143] on div "PLD tco6eRmoa5qYMBIVk3Q883PR 2561636364 MLM Riesgo PLD: HIGH Creado el: [DATE] …" at bounding box center [334, 149] width 371 height 32
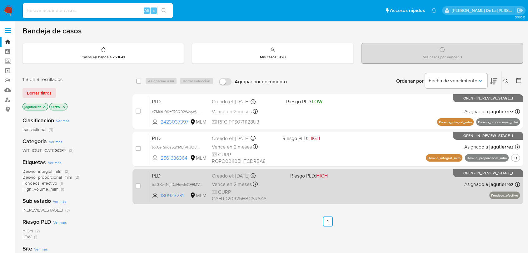
click at [371, 193] on div "PLD tuL3Xv4NIjIDJHqwIxGEEMVL 180923281 MLM Riesgo PLD: HIGH Creado el: [DATE] C…" at bounding box center [334, 187] width 371 height 32
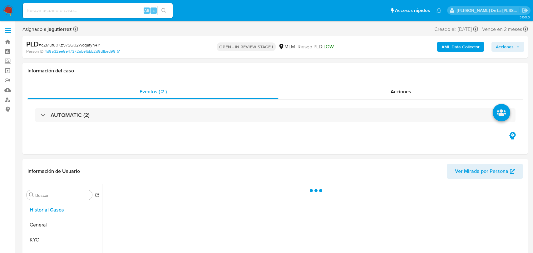
select select "10"
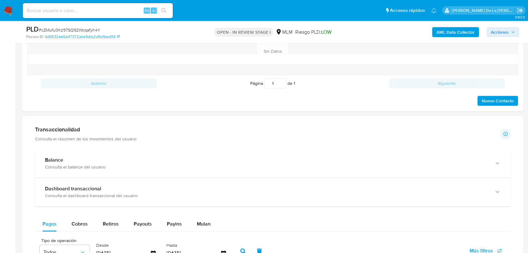
scroll to position [451, 0]
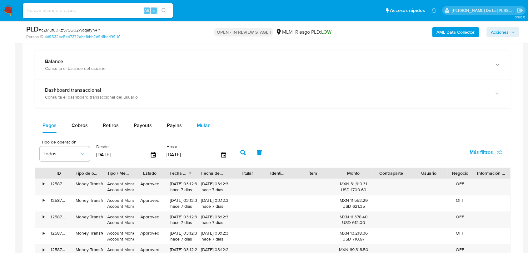
click at [207, 127] on span "Mulan" at bounding box center [204, 125] width 14 height 7
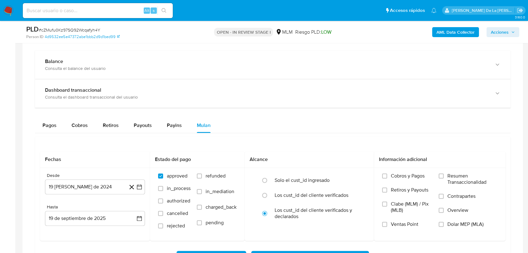
scroll to position [486, 0]
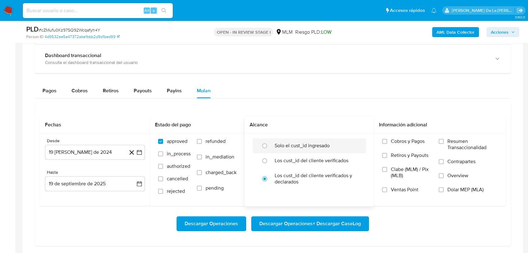
click at [286, 148] on label "Solo el cust_id ingresado" at bounding box center [302, 146] width 55 height 6
click at [270, 148] on input "radio" at bounding box center [265, 146] width 10 height 10
radio input "true"
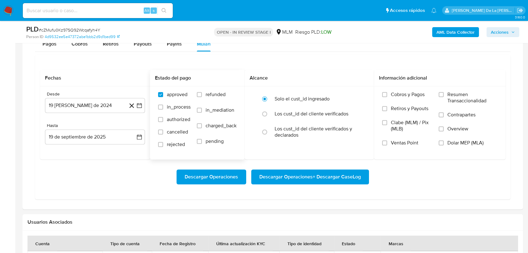
scroll to position [521, 0]
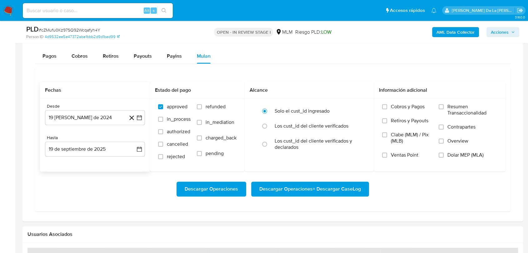
click at [135, 119] on icon at bounding box center [132, 118] width 8 height 8
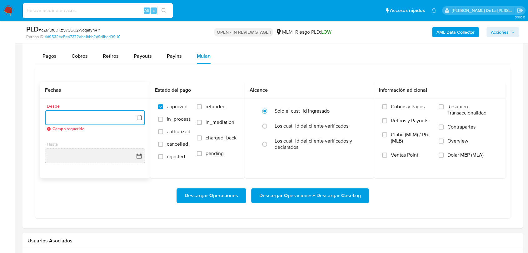
click at [139, 118] on icon "button" at bounding box center [139, 118] width 6 height 6
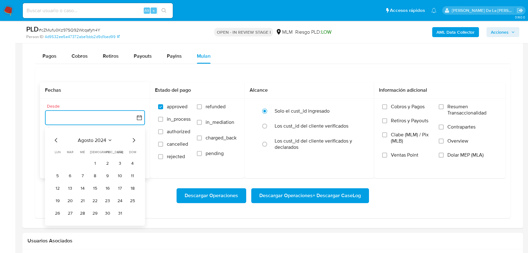
click at [135, 142] on icon "Mes siguiente" at bounding box center [133, 140] width 7 height 7
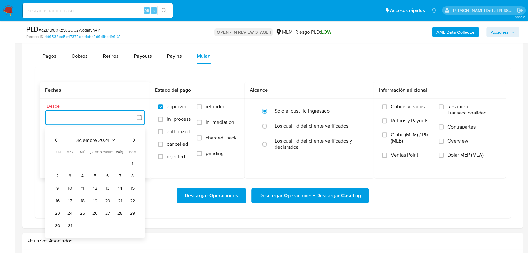
click at [135, 142] on icon "Mes siguiente" at bounding box center [133, 140] width 7 height 7
click at [53, 141] on icon "Mes anterior" at bounding box center [55, 140] width 7 height 7
click at [120, 161] on button "1" at bounding box center [120, 163] width 10 height 10
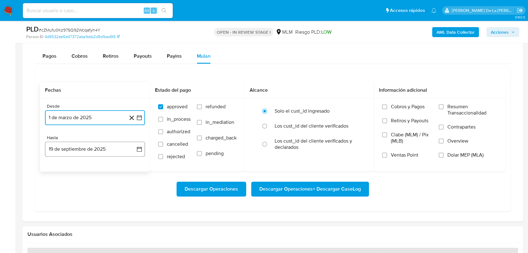
click at [117, 150] on button "19 de septiembre de 2025" at bounding box center [95, 149] width 100 height 15
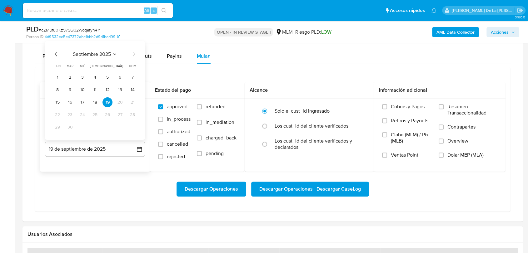
click at [55, 54] on icon "Mes anterior" at bounding box center [55, 54] width 7 height 7
click at [129, 127] on button "31" at bounding box center [132, 127] width 10 height 10
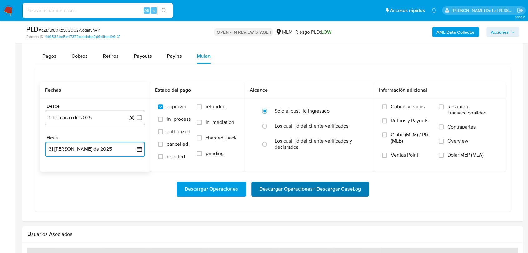
click at [316, 194] on span "Descargar Operaciones + Descargar CaseLog" at bounding box center [310, 189] width 102 height 14
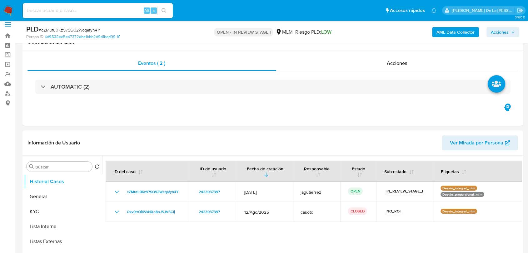
scroll to position [0, 0]
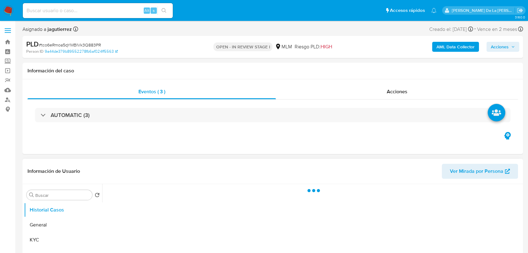
select select "10"
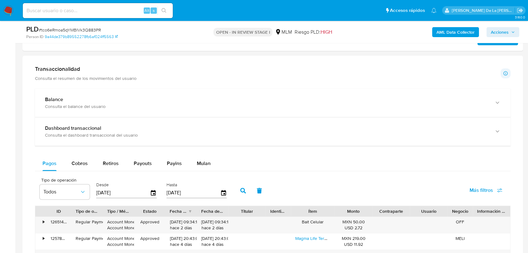
scroll to position [486, 0]
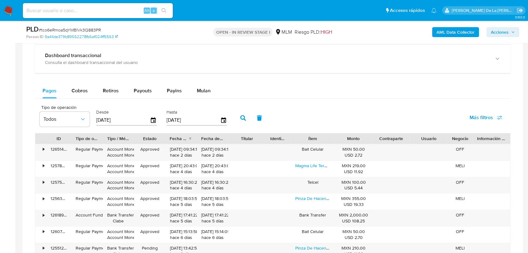
click at [207, 82] on div "Balance Consulta el balance del usuario Dashboard transaccional Consulta el das…" at bounding box center [273, 171] width 476 height 310
click at [205, 89] on span "Mulan" at bounding box center [204, 90] width 14 height 7
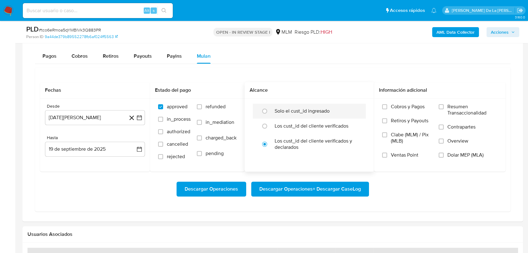
click at [287, 104] on div "Solo el cust_id ingresado" at bounding box center [316, 111] width 82 height 15
radio input "true"
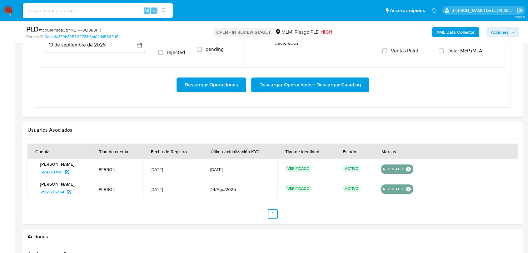
scroll to position [590, 0]
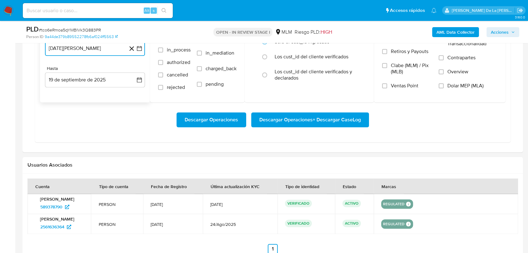
click at [139, 51] on button "[DATE][PERSON_NAME]" at bounding box center [95, 48] width 100 height 15
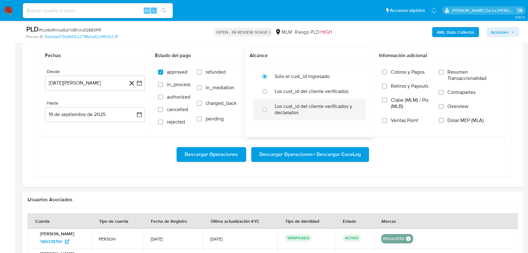
click at [288, 106] on label "Los cust_id del cliente verificados y declarados" at bounding box center [316, 109] width 82 height 12
click at [270, 106] on input "radio" at bounding box center [265, 110] width 10 height 10
radio input "true"
click at [142, 81] on button "19 de agosto de 2024" at bounding box center [95, 83] width 100 height 15
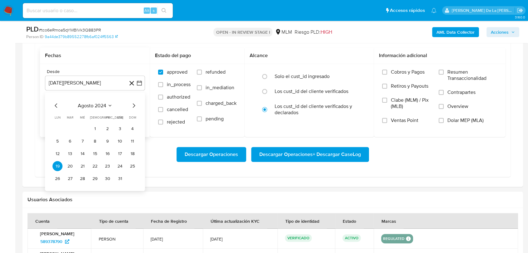
click at [135, 105] on icon "Mes siguiente" at bounding box center [133, 105] width 7 height 7
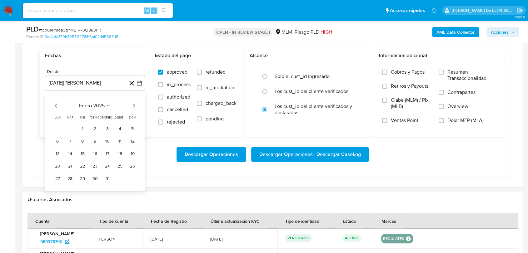
click at [135, 105] on icon "Mes siguiente" at bounding box center [133, 105] width 7 height 7
click at [116, 128] on button "1" at bounding box center [120, 129] width 10 height 10
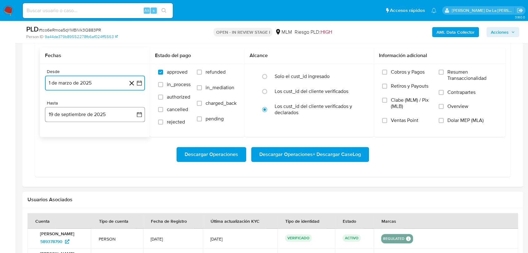
click at [139, 115] on icon "button" at bounding box center [139, 115] width 6 height 6
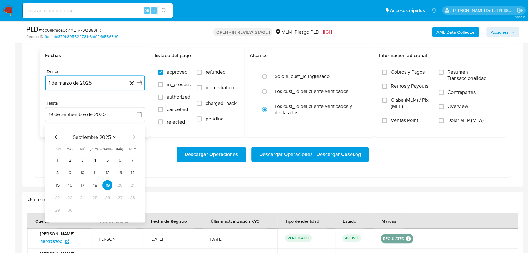
click at [53, 136] on icon "Mes anterior" at bounding box center [55, 136] width 7 height 7
click at [130, 207] on button "31" at bounding box center [132, 210] width 10 height 10
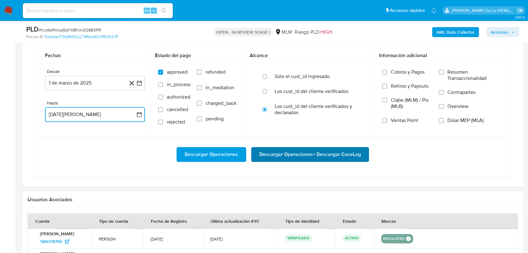
click at [287, 156] on span "Descargar Operaciones + Descargar CaseLog" at bounding box center [310, 155] width 102 height 14
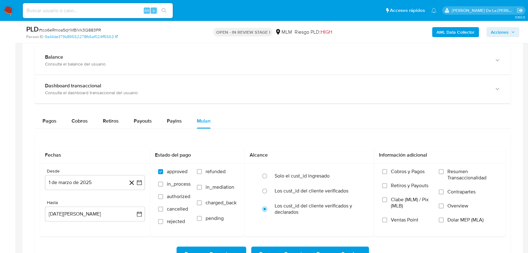
scroll to position [417, 0]
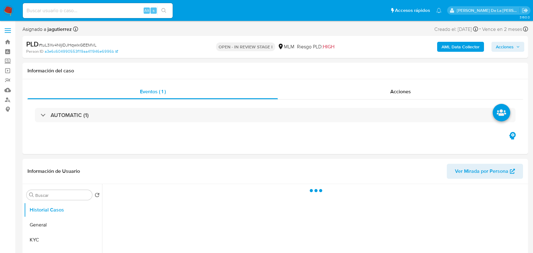
select select "10"
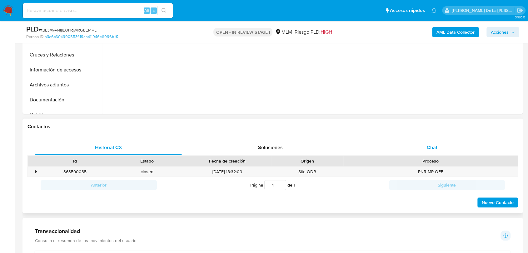
click at [433, 150] on span "Chat" at bounding box center [432, 147] width 11 height 7
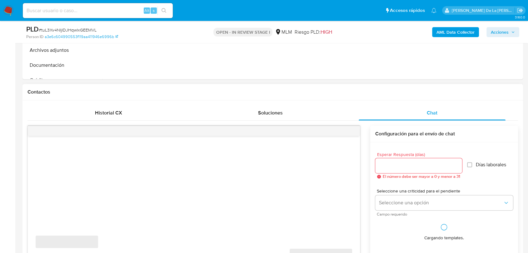
scroll to position [277, 0]
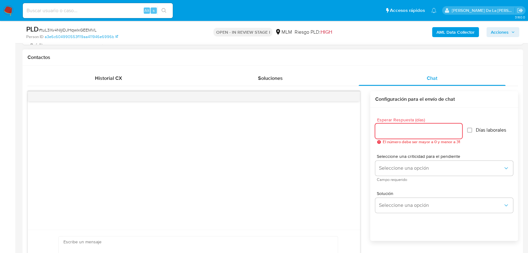
click at [399, 132] on input "Esperar Respuesta (días)" at bounding box center [418, 131] width 87 height 8
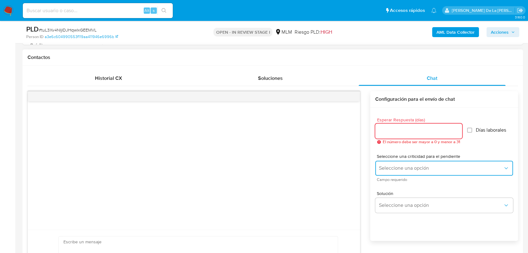
click at [402, 174] on button "Seleccione una opción" at bounding box center [444, 168] width 138 height 15
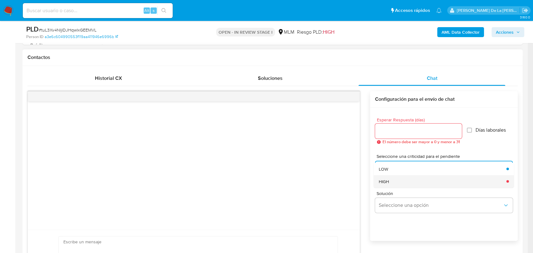
click at [399, 180] on div "HIGH" at bounding box center [441, 181] width 124 height 12
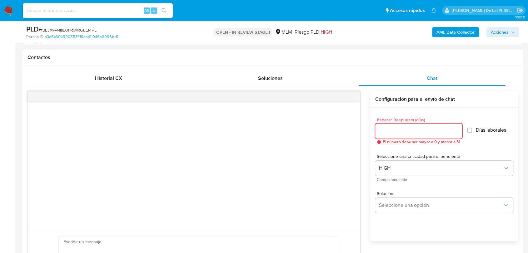
click at [397, 129] on input "Esperar Respuesta (días)" at bounding box center [418, 131] width 87 height 8
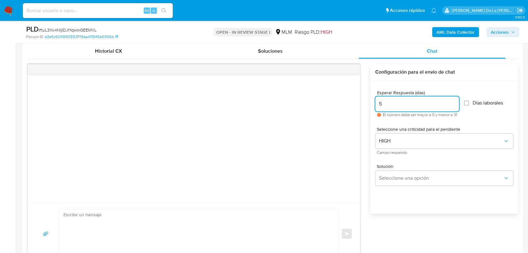
scroll to position [347, 0]
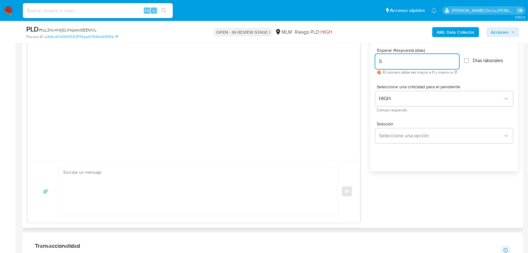
type input "5"
click at [186, 203] on textarea at bounding box center [196, 191] width 267 height 49
click at [122, 185] on textarea at bounding box center [196, 191] width 267 height 49
paste textarea "Estimado cliente, Te comunicamos que de acuerdo con las políticas de control de…"
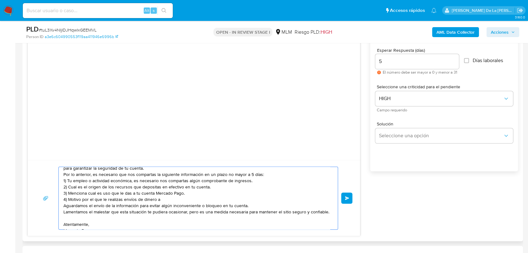
scroll to position [0, 0]
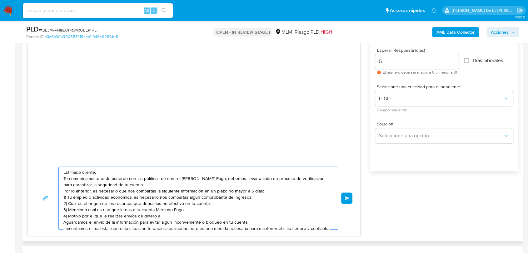
click at [107, 173] on textarea "Estimado cliente, Te comunicamos que de acuerdo con las políticas de control de…" at bounding box center [196, 198] width 267 height 62
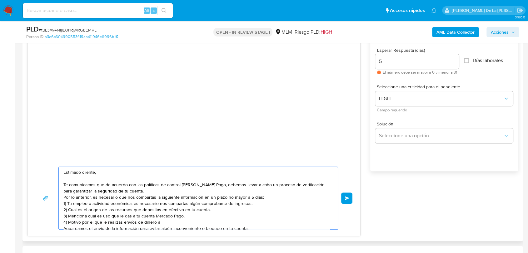
click at [144, 189] on textarea "Estimado cliente, Te comunicamos que de acuerdo con las políticas de control de…" at bounding box center [196, 198] width 267 height 62
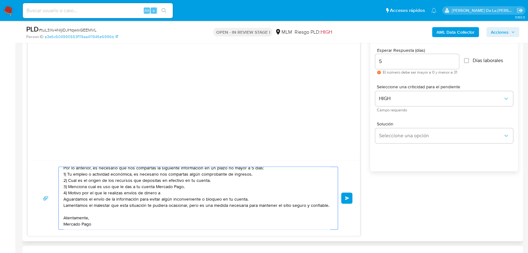
scroll to position [50, 0]
click at [172, 179] on textarea "Estimado cliente, Te comunicamos que de acuerdo con las políticas de control de…" at bounding box center [196, 198] width 267 height 62
click at [77, 221] on textarea "Estimado cliente, Te comunicamos que de acuerdo con las políticas de control de…" at bounding box center [196, 198] width 267 height 62
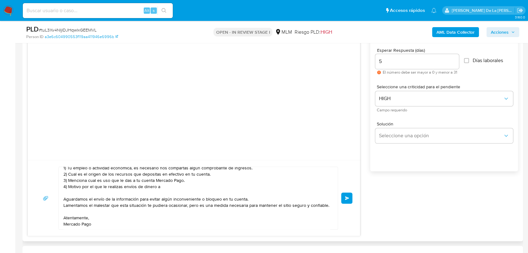
scroll to position [16, 0]
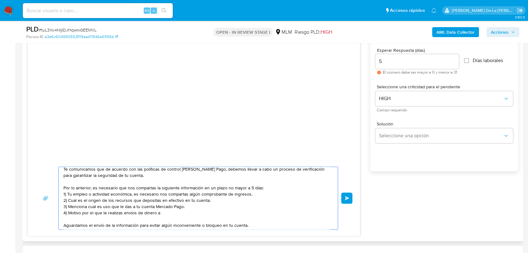
click at [127, 194] on textarea "Estimado cliente, Te comunicamos que de acuerdo con las políticas de control de…" at bounding box center [196, 198] width 267 height 62
click at [116, 195] on textarea "Estimado cliente, Te comunicamos que de acuerdo con las políticas de control de…" at bounding box center [196, 198] width 267 height 62
drag, startPoint x: 251, startPoint y: 196, endPoint x: 69, endPoint y: 196, distance: 181.6
click at [69, 196] on textarea "Estimado cliente, Te comunicamos que de acuerdo con las políticas de control de…" at bounding box center [196, 198] width 267 height 62
drag, startPoint x: 213, startPoint y: 200, endPoint x: 67, endPoint y: 201, distance: 145.9
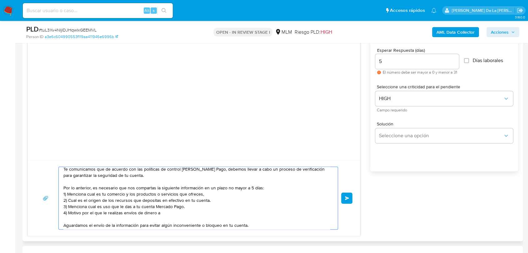
click at [67, 201] on textarea "Estimado cliente, Te comunicamos que de acuerdo con las políticas de control de…" at bounding box center [196, 198] width 267 height 62
drag, startPoint x: 162, startPoint y: 213, endPoint x: 64, endPoint y: 215, distance: 98.1
click at [64, 215] on textarea "Estimado cliente, Te comunicamos que de acuerdo con las políticas de control de…" at bounding box center [196, 198] width 267 height 62
click at [66, 208] on textarea "Estimado cliente, Te comunicamos que de acuerdo con las políticas de control de…" at bounding box center [196, 198] width 267 height 62
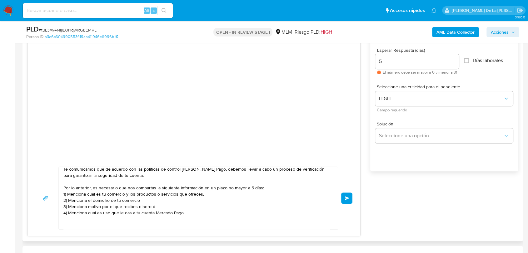
click at [165, 211] on textarea "Estimado cliente, Te comunicamos que de acuerdo con las políticas de control de…" at bounding box center [196, 198] width 267 height 62
click at [165, 208] on textarea "Estimado cliente, Te comunicamos que de acuerdo con las políticas de control de…" at bounding box center [196, 198] width 267 height 62
paste textarea "name: ANA PATRICIA,ALTAMIRANO/VERDUGO || alias:"
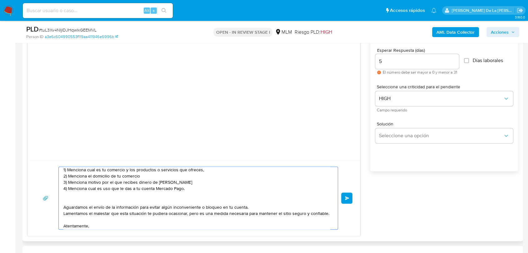
scroll to position [50, 0]
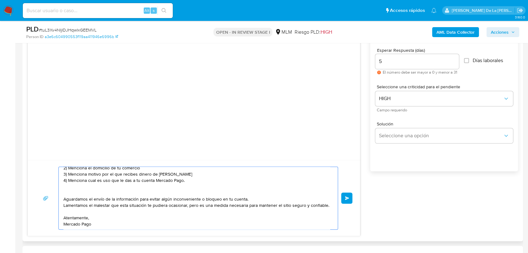
click at [89, 193] on textarea "Estimado cliente, Te comunicamos que de acuerdo con las políticas de control de…" at bounding box center [196, 198] width 267 height 62
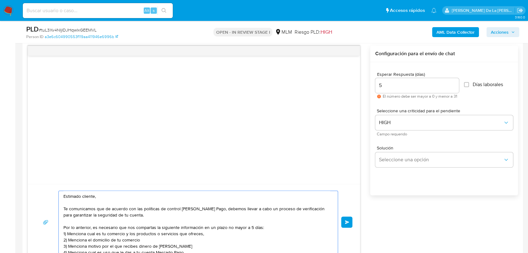
scroll to position [312, 0]
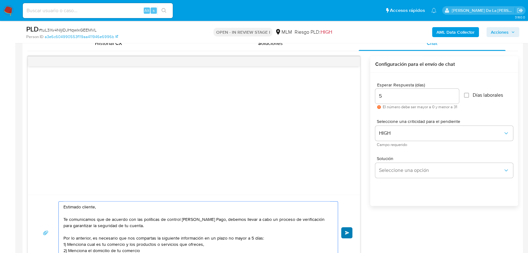
type textarea "Estimado cliente, Te comunicamos que de acuerdo con las políticas de control de…"
click at [346, 233] on span "Enviar" at bounding box center [347, 233] width 4 height 4
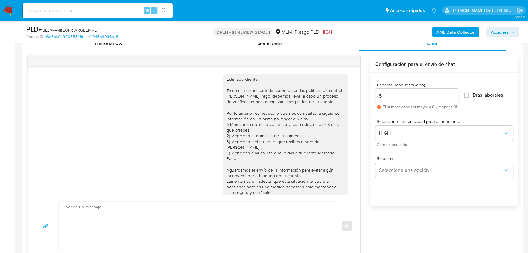
scroll to position [32, 0]
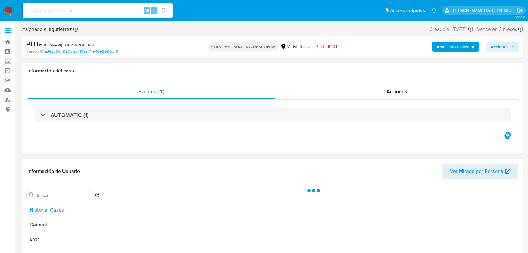
select select "10"
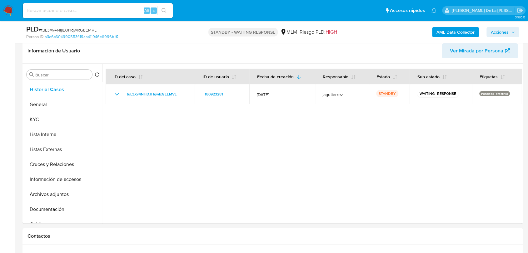
scroll to position [104, 0]
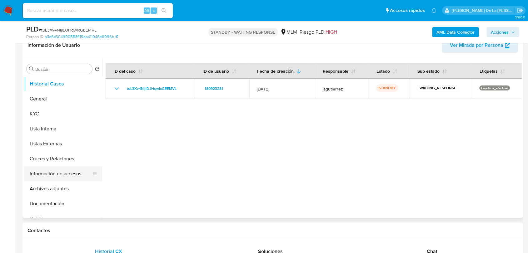
click at [55, 173] on button "Información de accesos" at bounding box center [60, 174] width 73 height 15
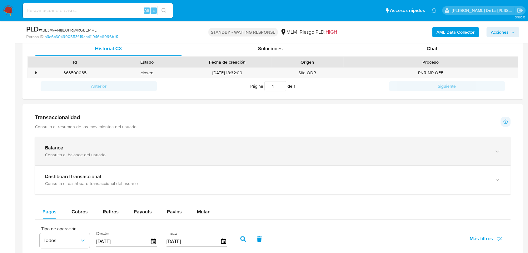
scroll to position [277, 0]
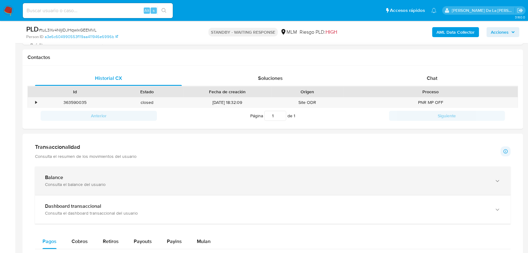
click at [55, 180] on b "Balance" at bounding box center [54, 177] width 18 height 7
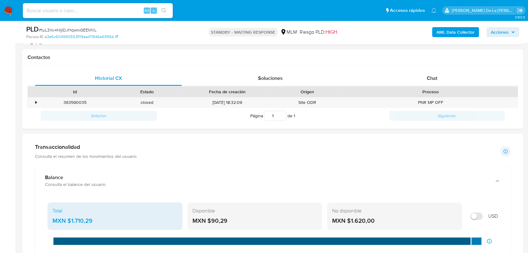
drag, startPoint x: 237, startPoint y: 217, endPoint x: 232, endPoint y: 217, distance: 4.1
click at [232, 217] on div "MXN $90,29" at bounding box center [254, 221] width 125 height 8
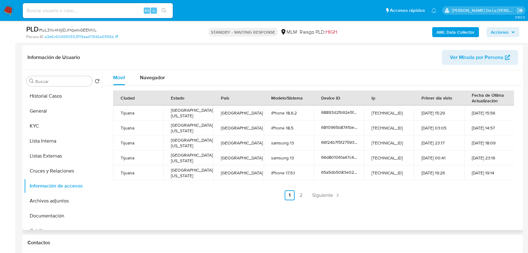
scroll to position [104, 0]
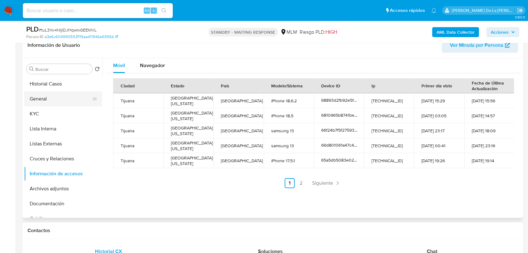
click at [63, 96] on button "General" at bounding box center [60, 99] width 73 height 15
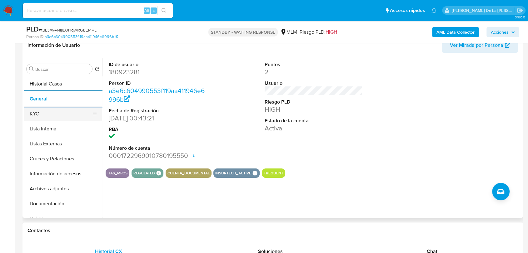
click at [46, 116] on button "KYC" at bounding box center [60, 114] width 73 height 15
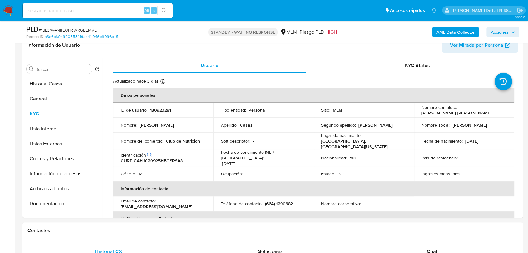
click at [340, 38] on div "STANDBY - WAITING RESPONSE MLM Riesgo PLD: HIGH" at bounding box center [273, 32] width 163 height 15
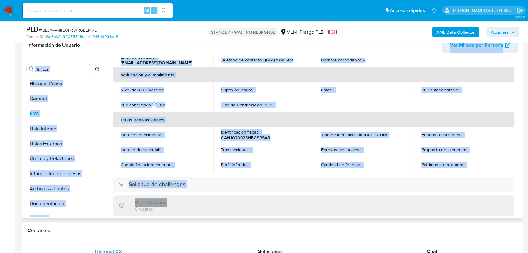
scroll to position [10, 0]
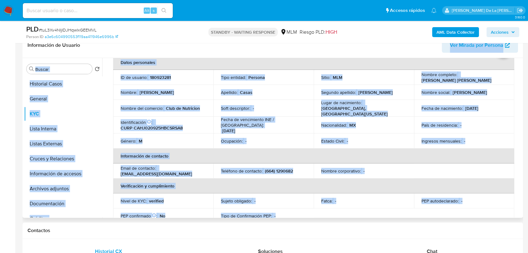
drag, startPoint x: 360, startPoint y: 192, endPoint x: 387, endPoint y: 48, distance: 146.6
click at [387, 48] on div "Información de Usuario Ver Mirada por Persona Buscar Volver al orden por defect…" at bounding box center [272, 125] width 501 height 185
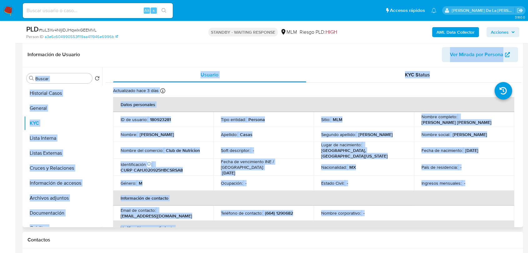
scroll to position [81, 0]
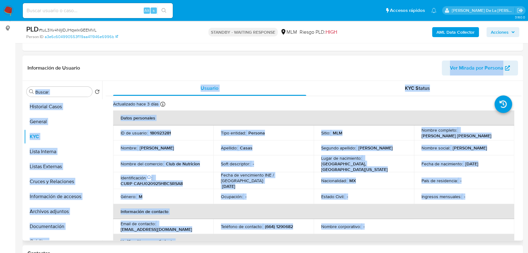
click at [326, 76] on div "Información de Usuario Ver Mirada por Persona" at bounding box center [272, 68] width 501 height 25
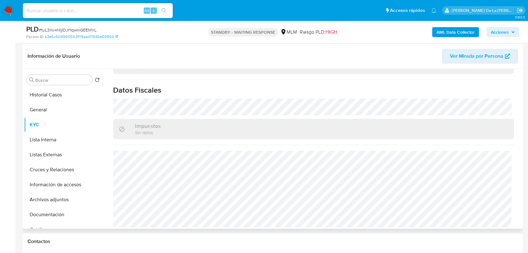
scroll to position [386, 0]
click at [61, 149] on button "Listas Externas" at bounding box center [60, 154] width 73 height 15
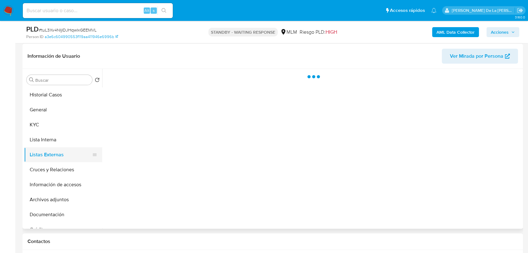
scroll to position [0, 0]
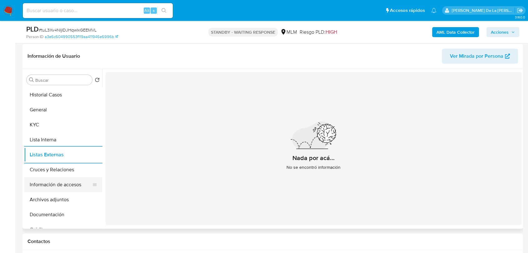
click at [56, 177] on button "Información de accesos" at bounding box center [60, 184] width 73 height 15
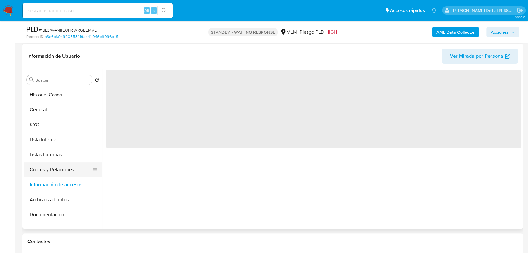
click at [52, 171] on button "Cruces y Relaciones" at bounding box center [60, 169] width 73 height 15
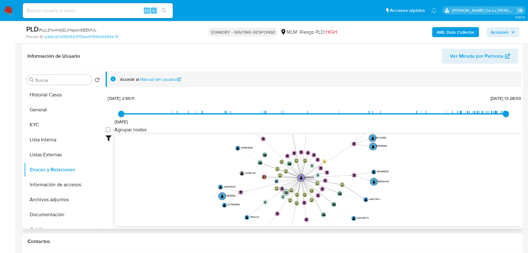
drag, startPoint x: 285, startPoint y: 182, endPoint x: 285, endPoint y: 199, distance: 17.5
click at [285, 196] on circle at bounding box center [286, 192] width 6 height 6
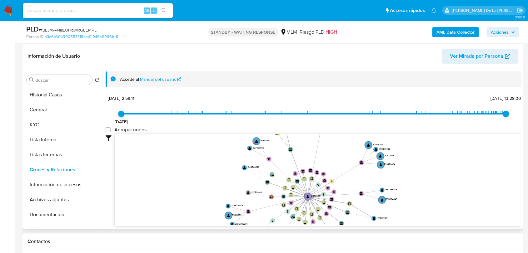
drag, startPoint x: 339, startPoint y: 163, endPoint x: 347, endPoint y: 182, distance: 20.6
click at [347, 182] on icon "device-61ac2a5208813b0019ccc806  user-180923281  180923281 device-65a481a3804…" at bounding box center [318, 179] width 407 height 91
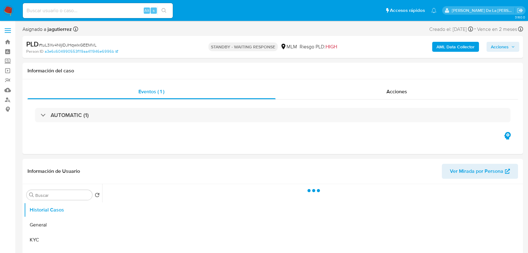
select select "10"
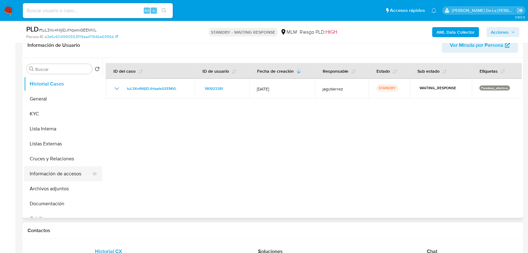
scroll to position [69, 0]
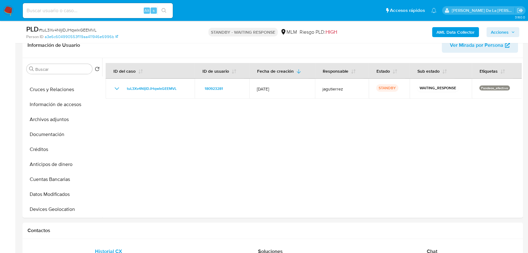
click at [10, 9] on img at bounding box center [8, 10] width 11 height 11
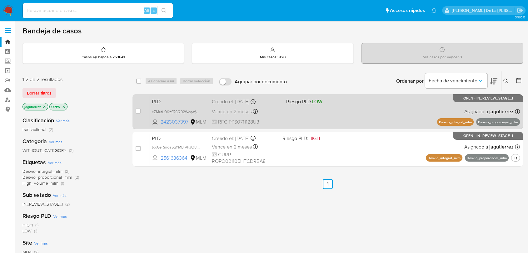
click at [302, 119] on div "PLD cZMufu0Kz97SQ92Wcqafyh4Y 2423037397 MLM Riesgo PLD: LOW Creado el: [DATE] C…" at bounding box center [334, 112] width 371 height 32
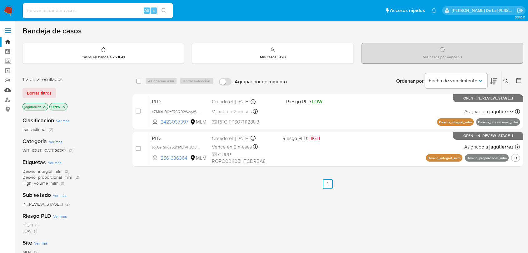
click at [6, 90] on link "Mulan" at bounding box center [37, 90] width 74 height 10
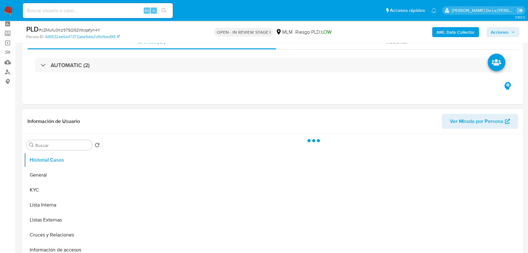
scroll to position [69, 0]
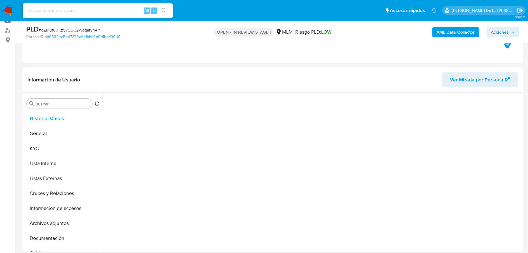
select select "10"
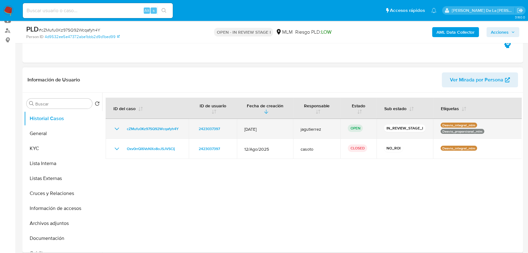
scroll to position [104, 0]
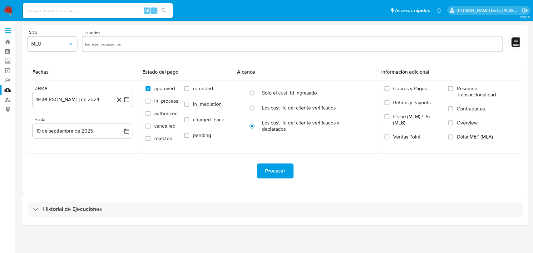
click at [51, 201] on div "Historial de Ejecuciones" at bounding box center [275, 210] width 506 height 32
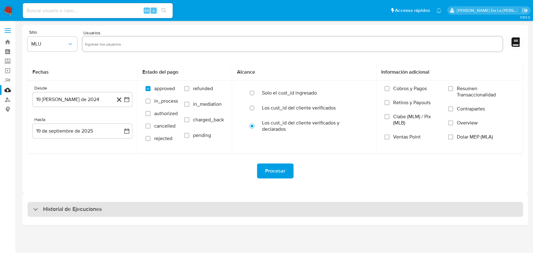
click at [48, 213] on h3 "Historial de Ejecuciones" at bounding box center [72, 209] width 59 height 7
select select "10"
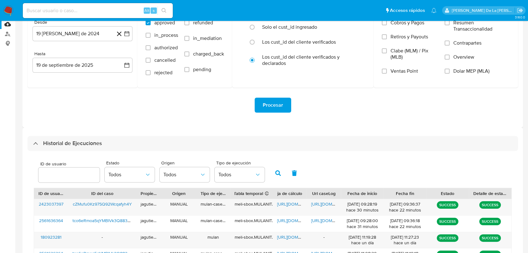
scroll to position [139, 0]
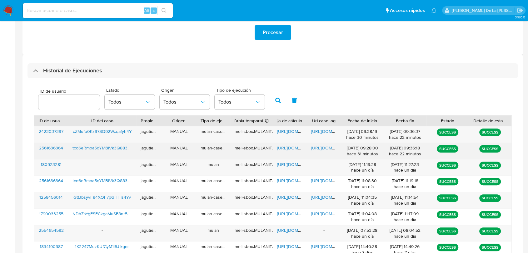
click at [295, 151] on span "https://docs.google.com/spreadsheets/d/1qm6Sj-beGN-_GfstN-F6I-rrlYrQ0efEloqmo7b…" at bounding box center [298, 148] width 43 height 6
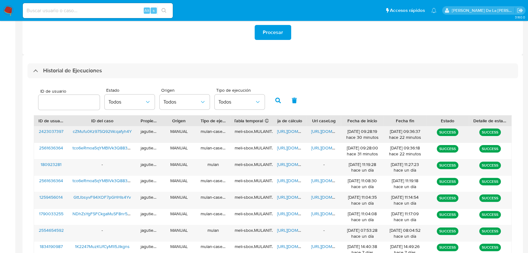
click at [290, 133] on span "https://docs.google.com/spreadsheets/d/1a87gXtwdcP_efRdSAPc57Az4MZ2xgfB05T3R_PC…" at bounding box center [298, 131] width 43 height 6
click at [320, 132] on span "https://docs.google.com/document/d/1AsQRPCmJVjZSdijnCqlDmF1_Vi0Ieu3PnrxCKOI4Hak…" at bounding box center [332, 131] width 43 height 6
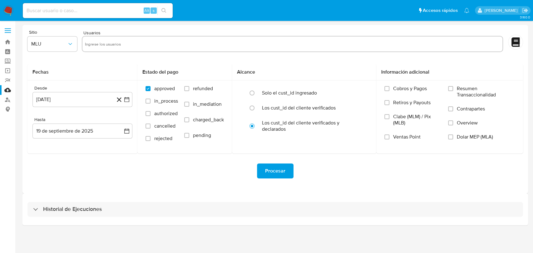
click at [9, 7] on img at bounding box center [8, 10] width 11 height 11
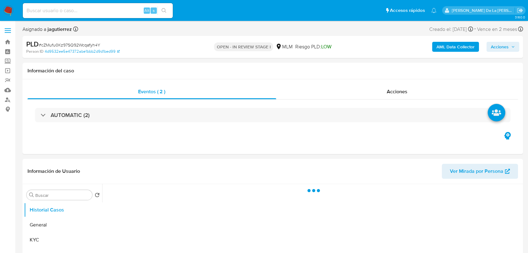
select select "10"
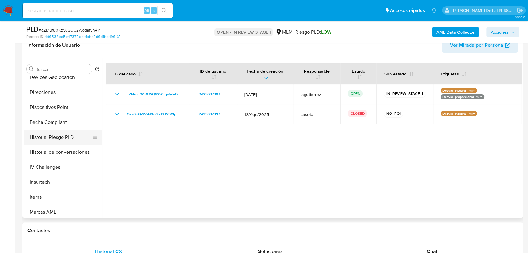
scroll to position [195, 0]
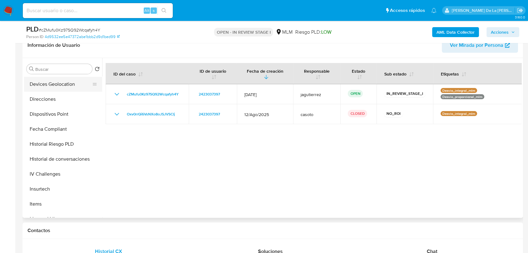
click at [56, 85] on button "Devices Geolocation" at bounding box center [60, 84] width 73 height 15
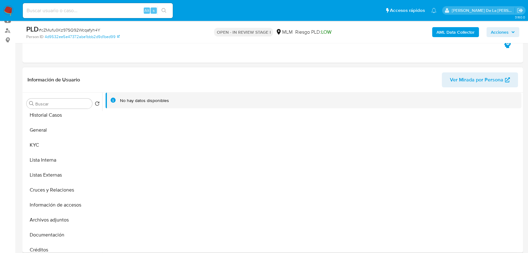
scroll to position [0, 0]
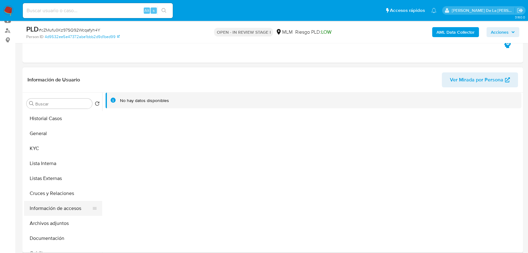
click at [66, 208] on button "Información de accesos" at bounding box center [60, 208] width 73 height 15
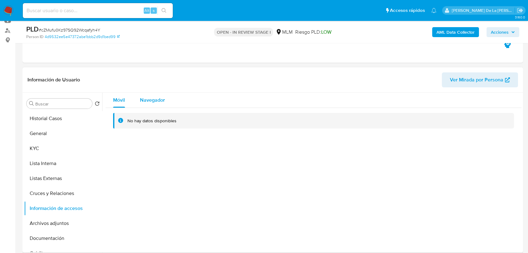
click at [151, 102] on span "Navegador" at bounding box center [152, 100] width 25 height 7
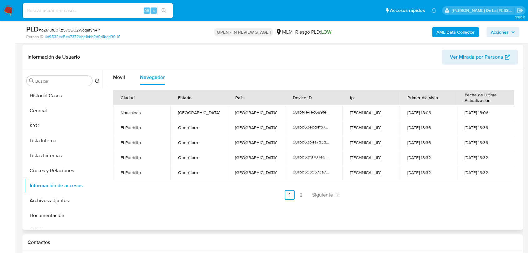
scroll to position [104, 0]
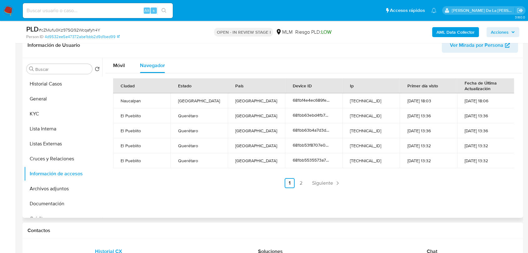
click at [342, 187] on ul "Anterior 1 2 Siguiente" at bounding box center [313, 183] width 401 height 10
click at [324, 182] on span "Siguiente" at bounding box center [322, 183] width 21 height 5
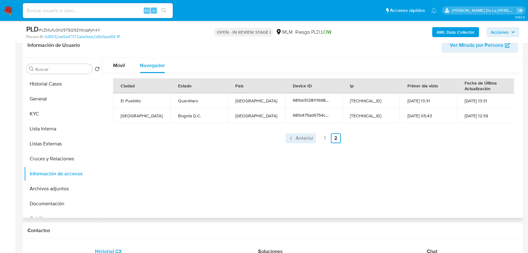
click at [297, 136] on span "Anterior" at bounding box center [305, 138] width 18 height 5
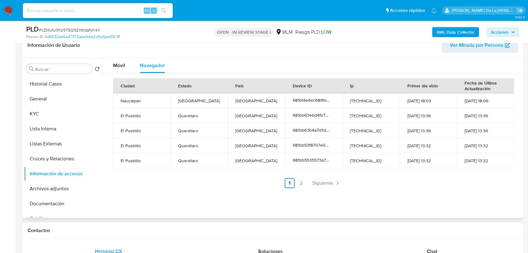
click at [328, 178] on div "Ciudad Estado País Device ID Ip Primer día visto Fecha de Última Actualización …" at bounding box center [313, 133] width 401 height 110
click at [324, 183] on span "Siguiente" at bounding box center [322, 183] width 21 height 5
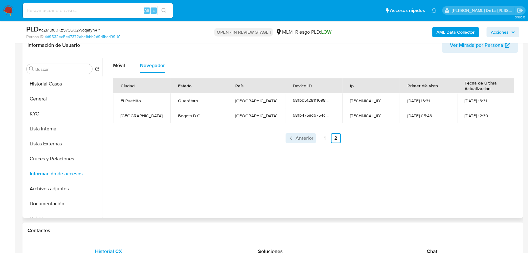
click at [303, 142] on link "Anterior" at bounding box center [301, 138] width 30 height 10
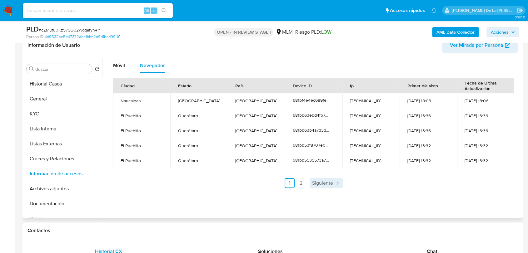
click at [319, 181] on span "Siguiente" at bounding box center [322, 183] width 21 height 5
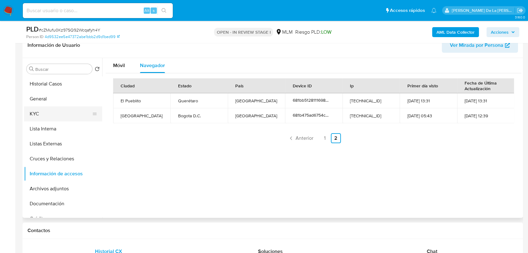
click at [55, 110] on button "KYC" at bounding box center [60, 114] width 73 height 15
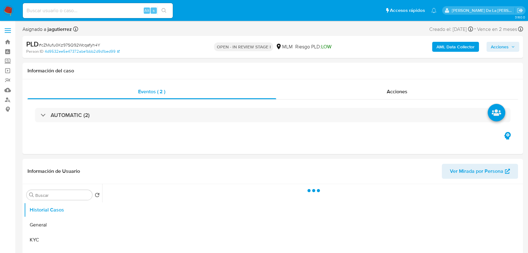
select select "10"
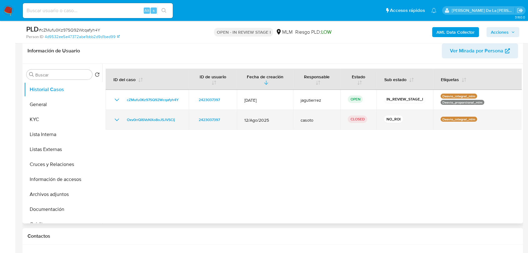
scroll to position [104, 0]
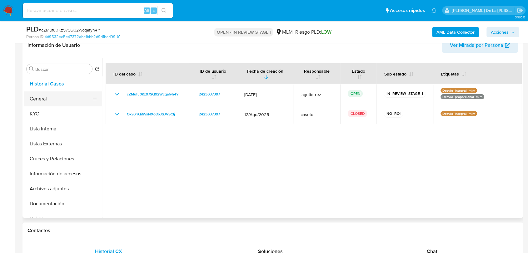
click at [61, 102] on button "General" at bounding box center [60, 99] width 73 height 15
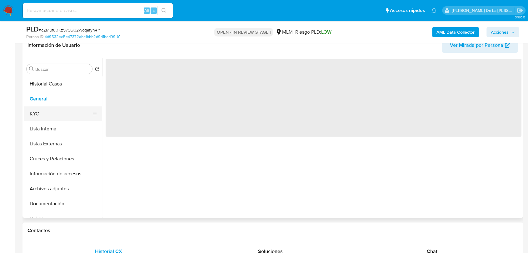
click at [50, 108] on button "KYC" at bounding box center [60, 114] width 73 height 15
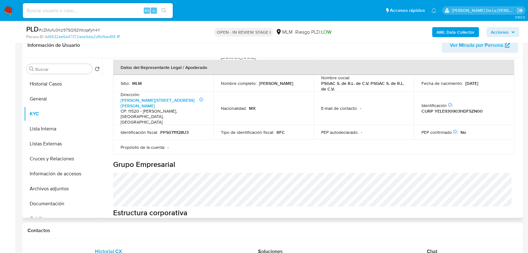
scroll to position [277, 0]
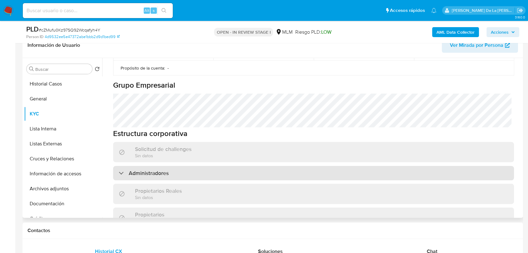
click at [169, 166] on div "Administradores" at bounding box center [313, 173] width 401 height 14
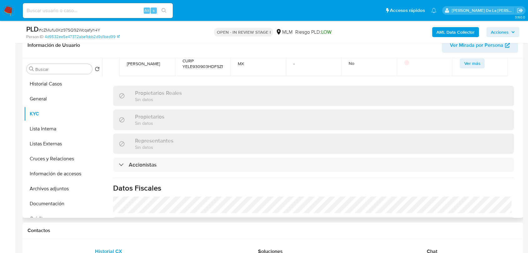
scroll to position [451, 0]
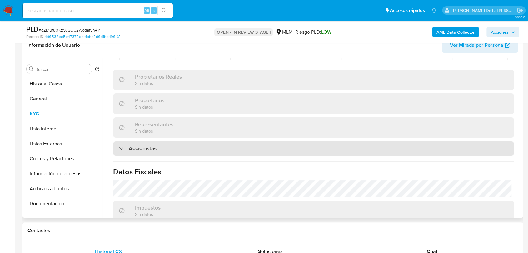
click at [157, 145] on h3 "Accionistas" at bounding box center [143, 148] width 28 height 7
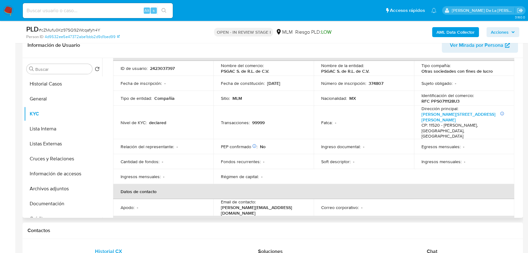
scroll to position [1, 0]
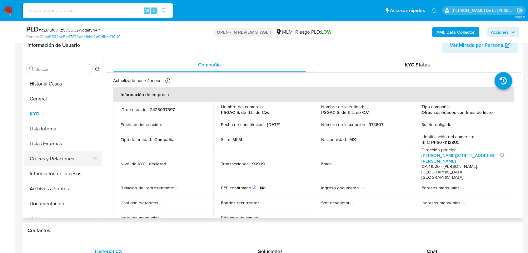
click at [57, 154] on button "Cruces y Relaciones" at bounding box center [60, 159] width 73 height 15
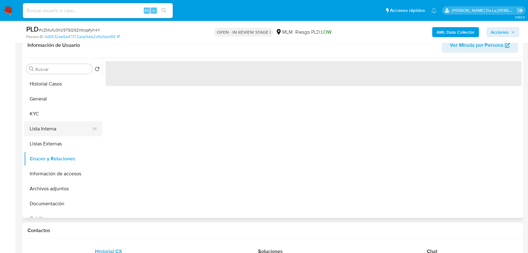
scroll to position [0, 0]
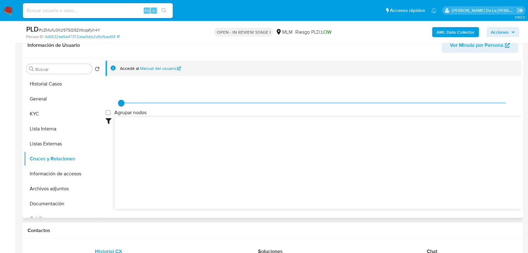
drag, startPoint x: 247, startPoint y: 156, endPoint x: 282, endPoint y: 141, distance: 37.9
click at [277, 140] on icon at bounding box center [318, 162] width 407 height 91
click at [57, 172] on button "Información de accesos" at bounding box center [60, 174] width 73 height 15
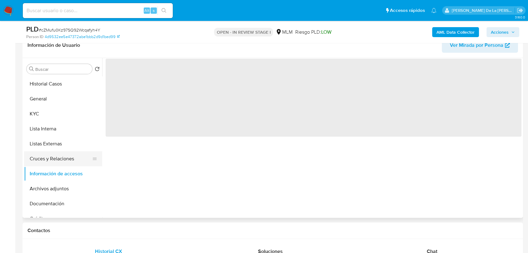
click at [72, 162] on button "Cruces y Relaciones" at bounding box center [60, 159] width 73 height 15
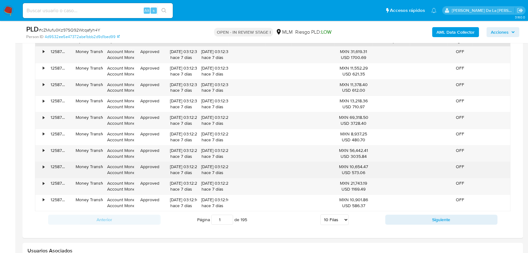
scroll to position [573, 0]
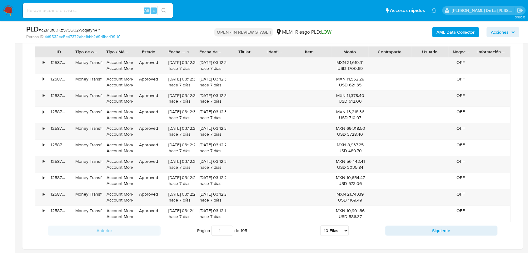
click at [415, 60] on div "ID Tipo de operación Tipo / Método Estado Fecha de creación Fecha de aprobación…" at bounding box center [273, 134] width 476 height 176
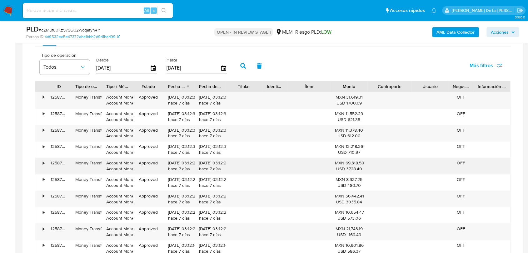
scroll to position [677, 0]
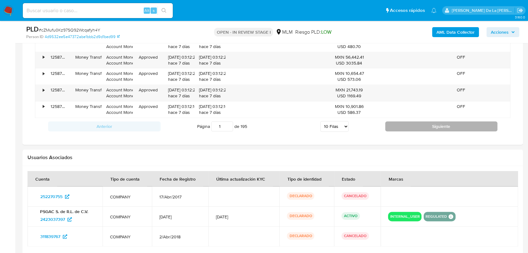
click at [413, 124] on button "Siguiente" at bounding box center [441, 127] width 112 height 10
type input "2"
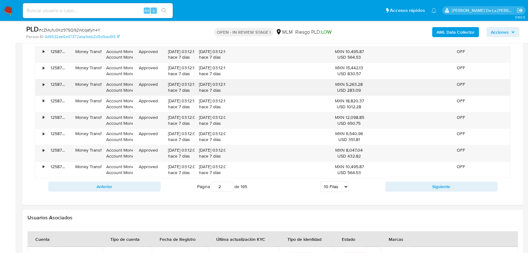
scroll to position [573, 0]
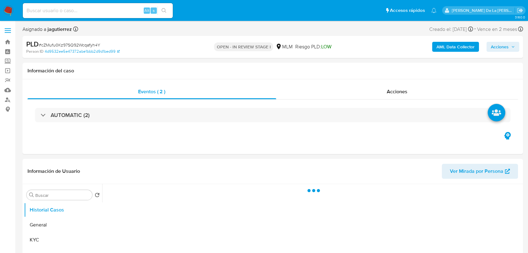
select select "10"
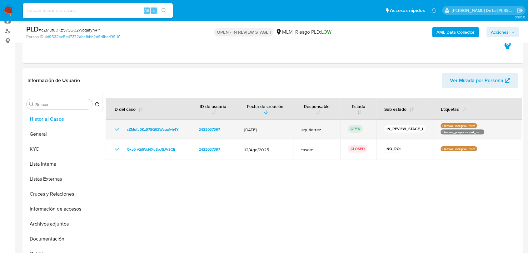
scroll to position [69, 0]
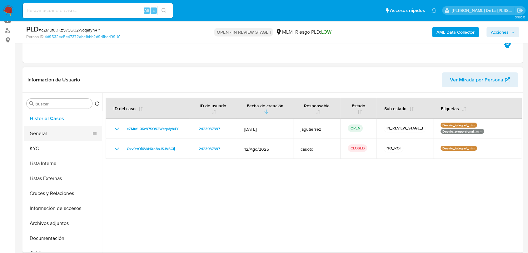
click at [49, 130] on button "General" at bounding box center [60, 133] width 73 height 15
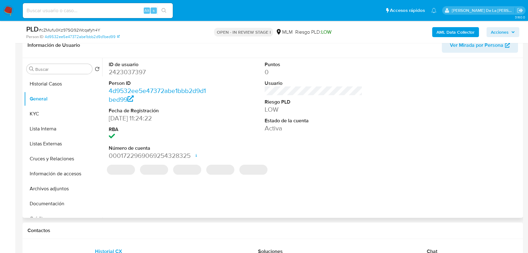
scroll to position [90, 0]
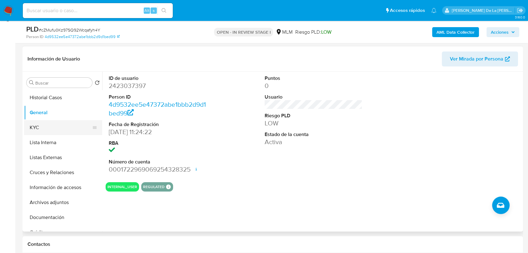
click at [46, 129] on button "KYC" at bounding box center [60, 127] width 73 height 15
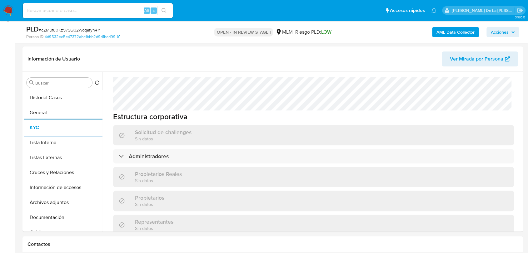
scroll to position [308, 0]
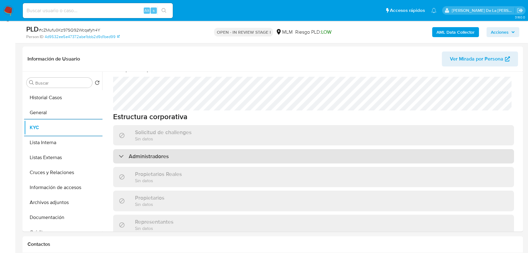
click at [150, 153] on h3 "Administradores" at bounding box center [149, 156] width 40 height 7
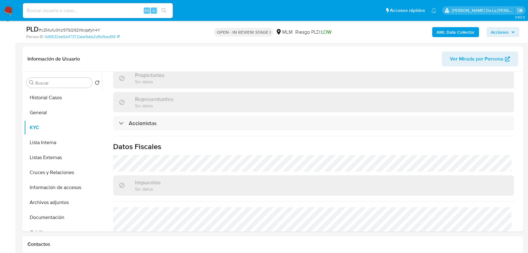
scroll to position [491, 0]
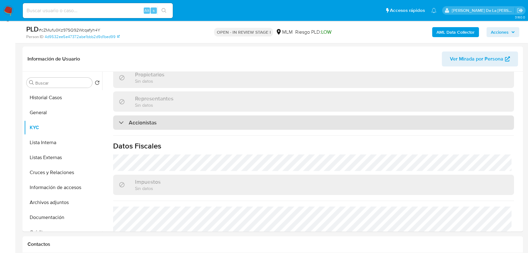
click at [125, 119] on div "Accionistas" at bounding box center [138, 122] width 38 height 7
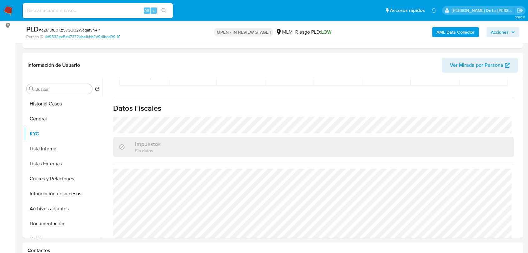
scroll to position [83, 0]
click at [55, 149] on button "Lista Interna" at bounding box center [60, 149] width 73 height 15
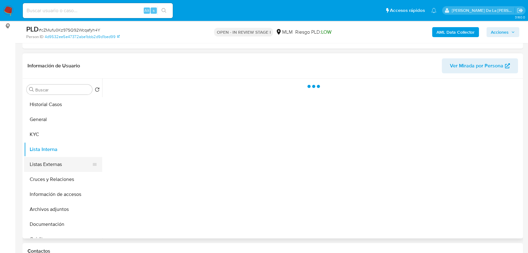
click at [60, 161] on button "Listas Externas" at bounding box center [60, 164] width 73 height 15
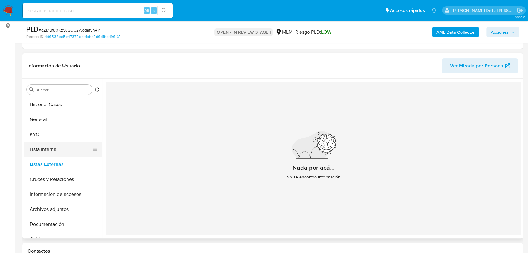
click at [62, 147] on button "Lista Interna" at bounding box center [60, 149] width 73 height 15
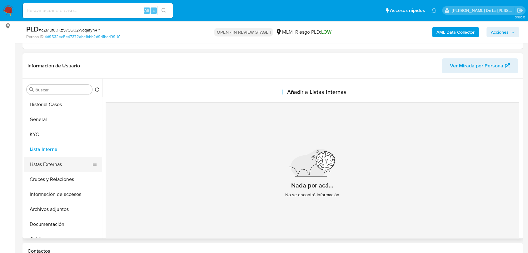
click at [50, 162] on button "Listas Externas" at bounding box center [60, 164] width 73 height 15
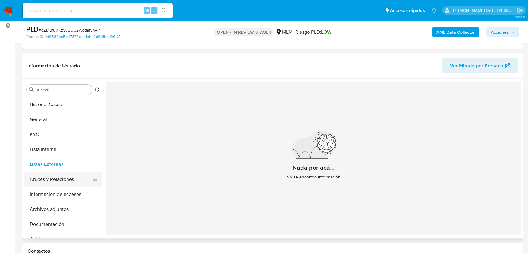
click at [58, 179] on button "Cruces y Relaciones" at bounding box center [60, 179] width 73 height 15
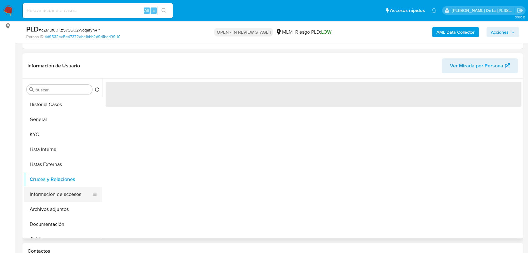
click at [55, 196] on button "Información de accesos" at bounding box center [60, 194] width 73 height 15
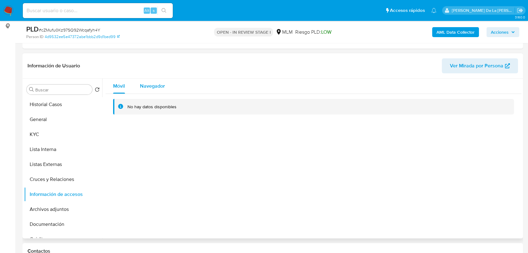
drag, startPoint x: 161, startPoint y: 85, endPoint x: 161, endPoint y: 91, distance: 5.9
click at [161, 91] on div "Navegador" at bounding box center [152, 86] width 25 height 15
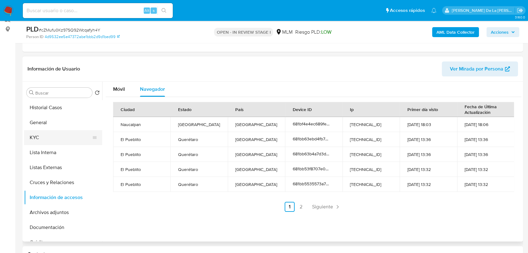
click at [40, 133] on button "KYC" at bounding box center [60, 137] width 73 height 15
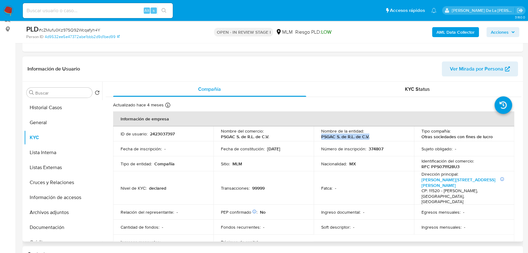
drag, startPoint x: 318, startPoint y: 137, endPoint x: 369, endPoint y: 139, distance: 51.3
click at [369, 139] on td "Nombre de la entidad : PSGAC S. de R.L. de C.V." at bounding box center [364, 134] width 100 height 15
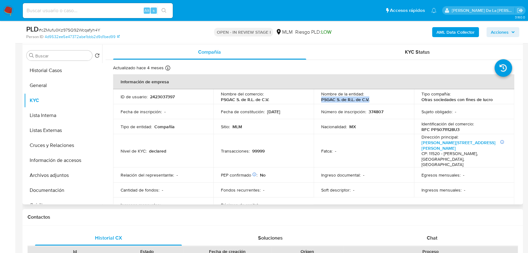
scroll to position [117, 0]
click at [428, 145] on link "Miguel De Cervantes Saavedra 161, Granada" at bounding box center [459, 146] width 74 height 12
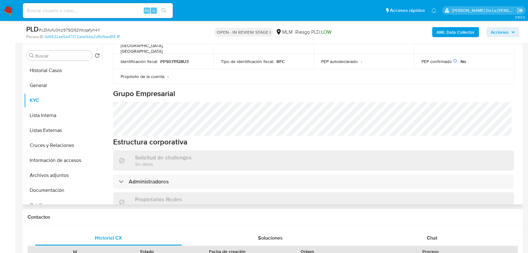
scroll to position [289, 0]
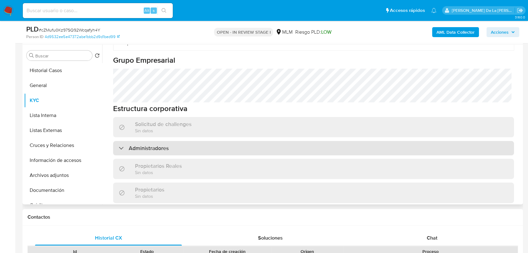
click at [127, 145] on div "Administradores" at bounding box center [144, 148] width 50 height 7
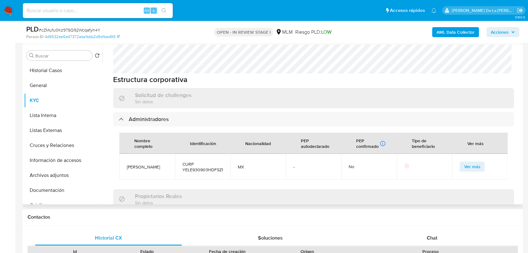
scroll to position [319, 0]
drag, startPoint x: 149, startPoint y: 156, endPoint x: 127, endPoint y: 147, distance: 23.6
click at [127, 153] on td "Enrique Yescas Lazcano" at bounding box center [147, 166] width 56 height 26
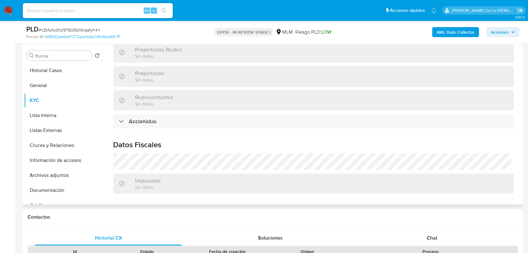
scroll to position [467, 0]
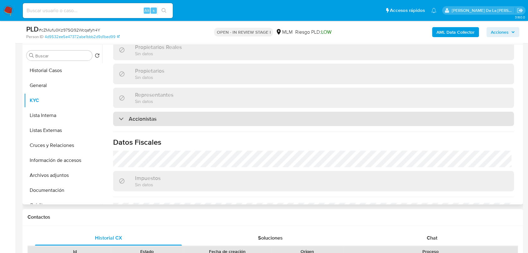
click at [138, 112] on div "Accionistas" at bounding box center [313, 119] width 401 height 14
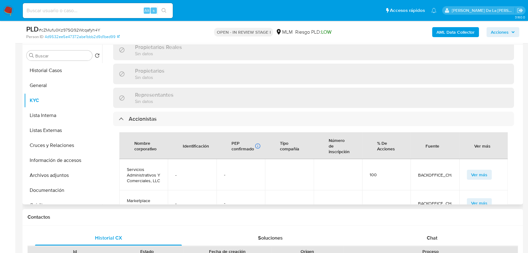
scroll to position [11, 0]
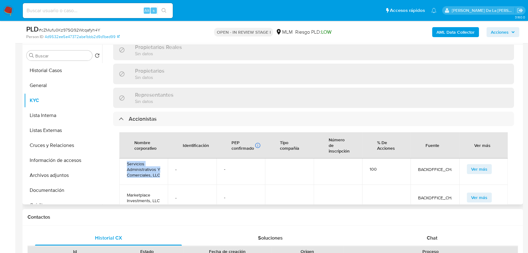
drag, startPoint x: 140, startPoint y: 167, endPoint x: 127, endPoint y: 146, distance: 25.5
click at [127, 154] on td "Servicios Administrativos Y Comerciales, LLC" at bounding box center [143, 169] width 48 height 31
click at [158, 192] on span "Marketplace Investments, LLC" at bounding box center [143, 197] width 33 height 11
drag, startPoint x: 160, startPoint y: 188, endPoint x: 125, endPoint y: 181, distance: 35.4
click at [125, 185] on td "Marketplace Investments, LLC" at bounding box center [143, 198] width 48 height 26
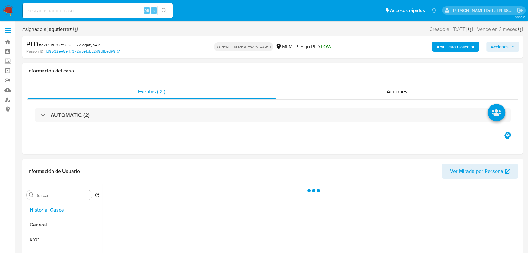
select select "10"
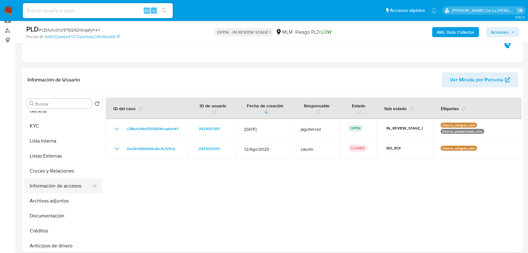
scroll to position [35, 0]
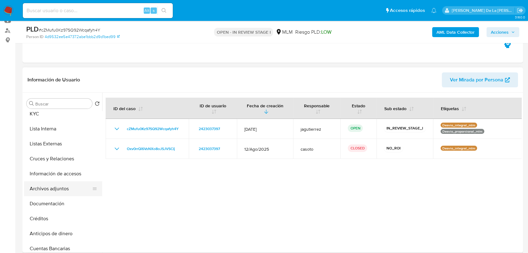
drag, startPoint x: 52, startPoint y: 190, endPoint x: 79, endPoint y: 189, distance: 26.9
click at [52, 190] on button "Archivos adjuntos" at bounding box center [60, 189] width 73 height 15
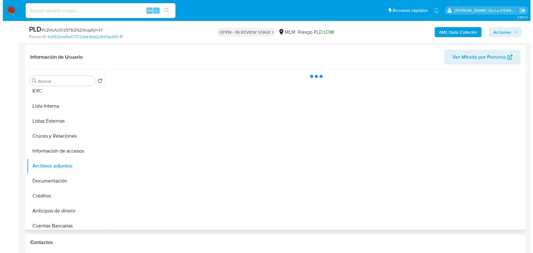
scroll to position [104, 0]
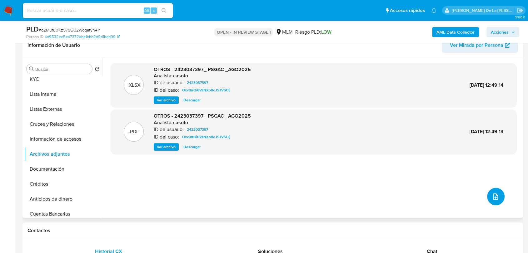
click at [492, 196] on icon "upload-file" at bounding box center [495, 196] width 7 height 7
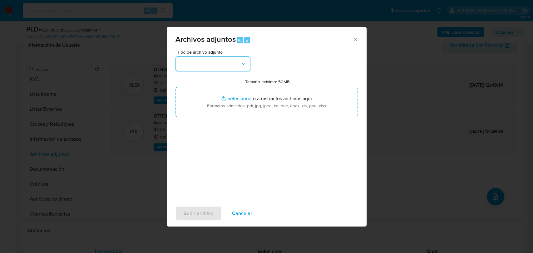
click at [203, 60] on button "button" at bounding box center [213, 64] width 75 height 15
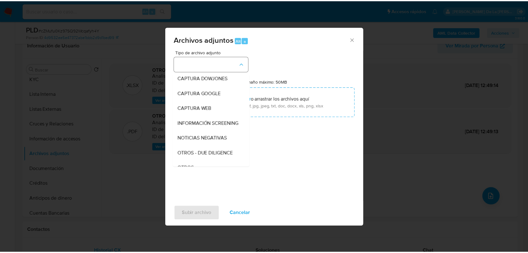
scroll to position [32, 0]
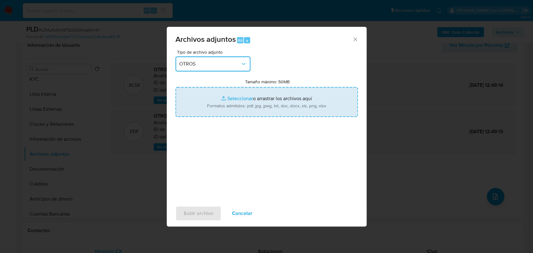
type input "C:\fakepath\2423037397_PSGAC S. DE [PERSON_NAME] DE C.V._SEP2025.xlsx"
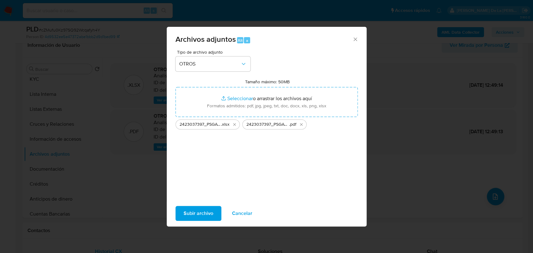
click at [197, 218] on span "Subir archivo" at bounding box center [199, 214] width 30 height 14
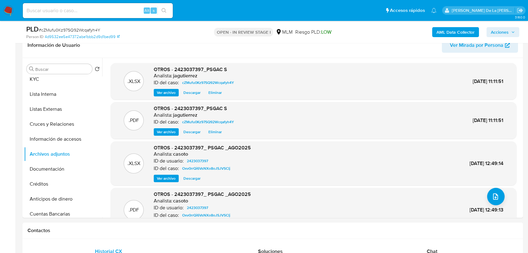
click at [499, 28] on span "Acciones" at bounding box center [500, 32] width 18 height 10
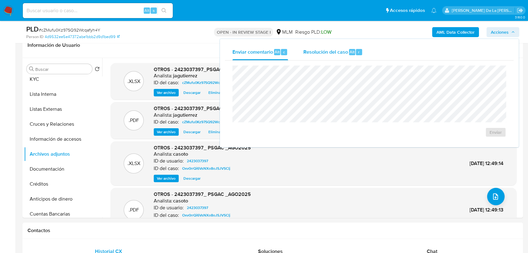
click at [356, 54] on div "r" at bounding box center [359, 52] width 6 height 6
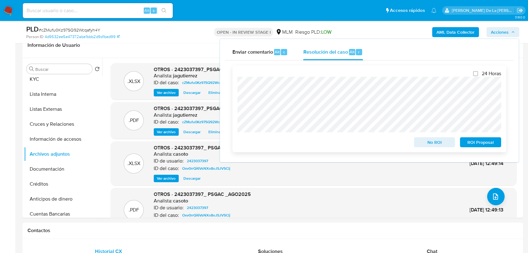
click at [432, 146] on span "No ROI" at bounding box center [434, 142] width 32 height 9
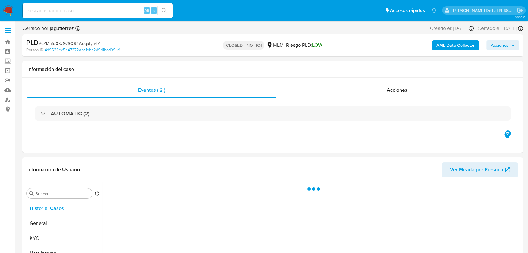
select select "10"
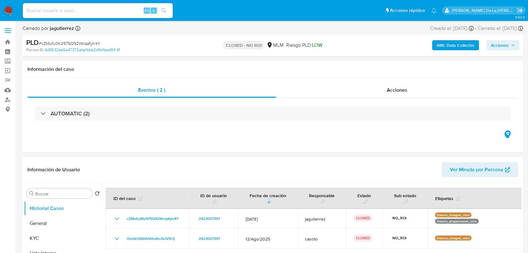
drag, startPoint x: 10, startPoint y: 11, endPoint x: 22, endPoint y: 6, distance: 13.4
click at [10, 11] on img at bounding box center [8, 10] width 11 height 11
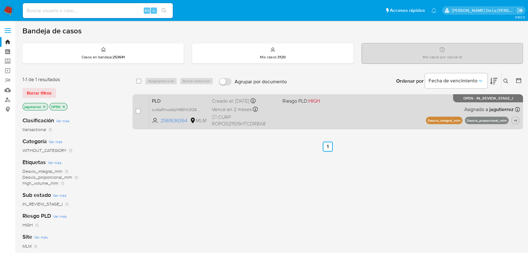
click at [387, 122] on div "PLD tco6eRmoa5qYMBIVk3Q883PR 2561636364 MLM Riesgo PLD: HIGH Creado el: 12/09/2…" at bounding box center [334, 112] width 371 height 32
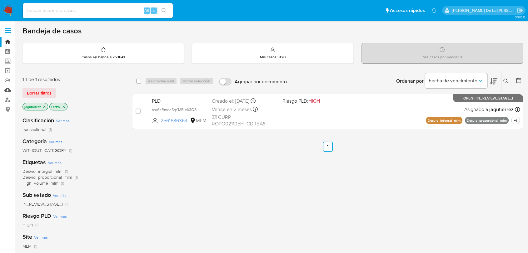
click at [6, 90] on link "Mulan" at bounding box center [37, 90] width 74 height 10
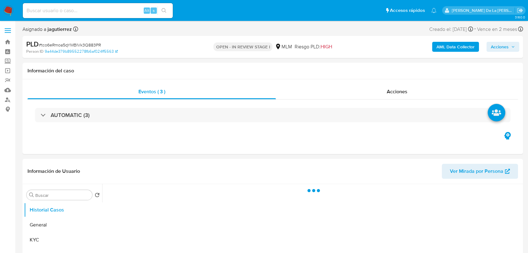
select select "10"
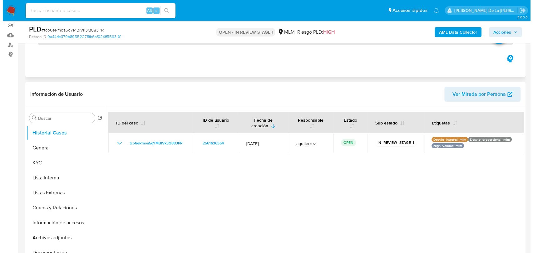
scroll to position [35, 0]
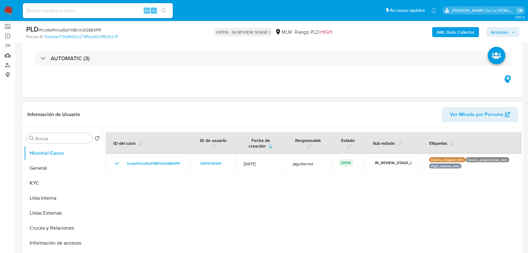
click at [448, 28] on b "AML Data Collector" at bounding box center [456, 32] width 38 height 10
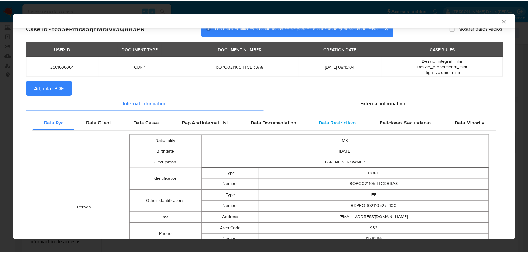
scroll to position [0, 0]
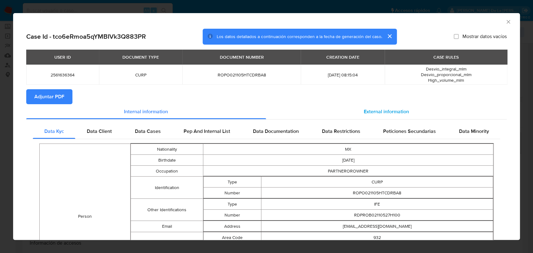
click at [366, 111] on span "External information" at bounding box center [386, 111] width 45 height 7
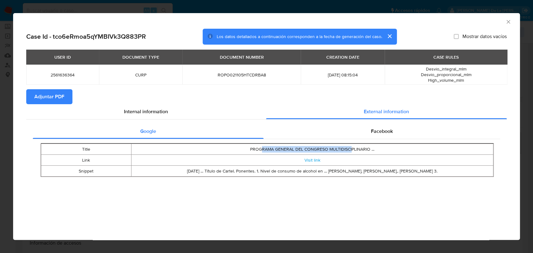
drag, startPoint x: 261, startPoint y: 150, endPoint x: 352, endPoint y: 148, distance: 90.9
click at [352, 148] on td "PROGRAMA GENERAL DEL CONGRESO MULTIDISCIPLINARIO ..." at bounding box center [313, 149] width 362 height 11
click at [312, 162] on link "Visit link" at bounding box center [313, 160] width 16 height 6
click at [510, 21] on icon "Cerrar ventana" at bounding box center [509, 22] width 6 height 6
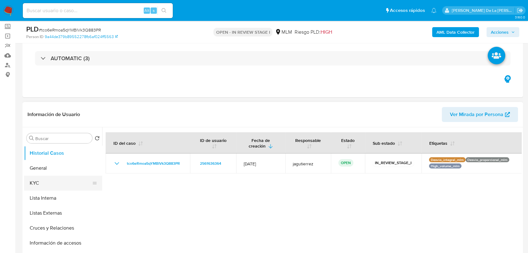
click at [51, 185] on button "KYC" at bounding box center [60, 183] width 73 height 15
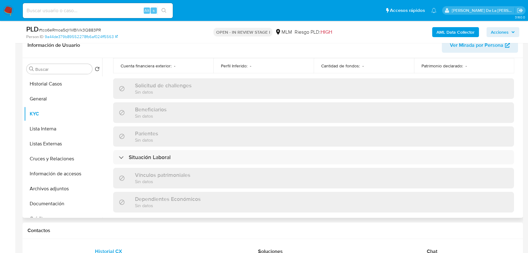
scroll to position [243, 0]
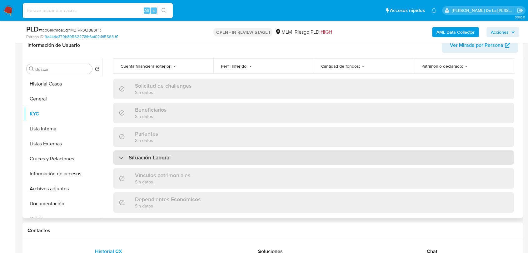
click at [128, 151] on div "Situación Laboral" at bounding box center [313, 158] width 401 height 14
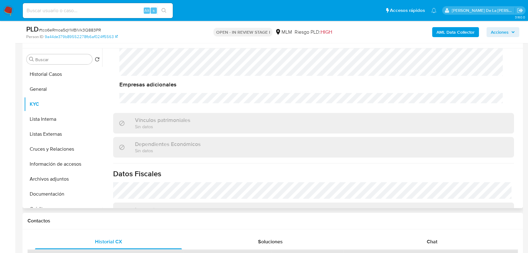
scroll to position [35, 0]
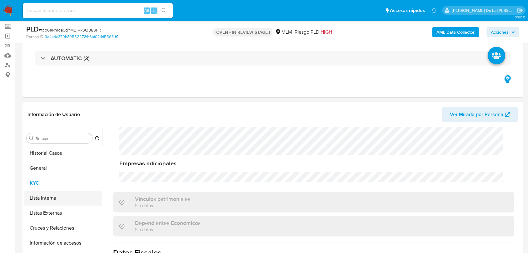
click at [38, 196] on button "Lista Interna" at bounding box center [60, 198] width 73 height 15
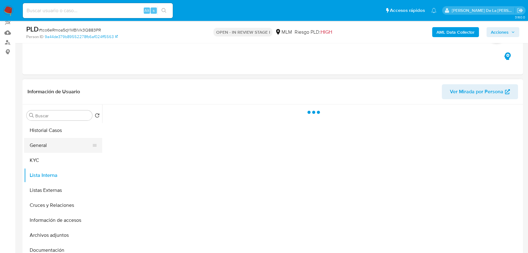
scroll to position [69, 0]
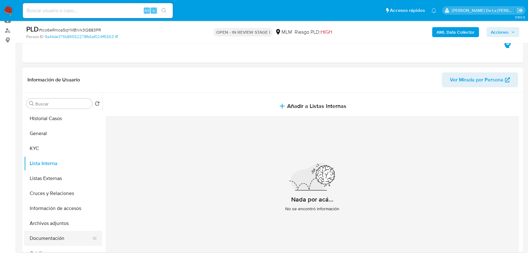
click at [52, 233] on button "Documentación" at bounding box center [60, 238] width 73 height 15
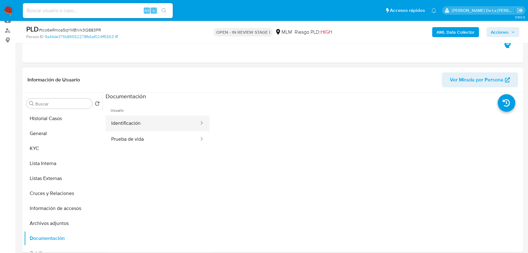
click at [149, 128] on button "Identificación" at bounding box center [153, 124] width 94 height 16
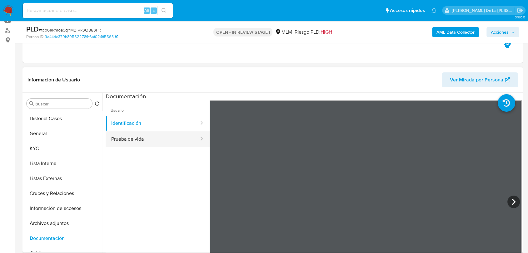
click at [181, 137] on button "Prueba de vida" at bounding box center [153, 140] width 94 height 16
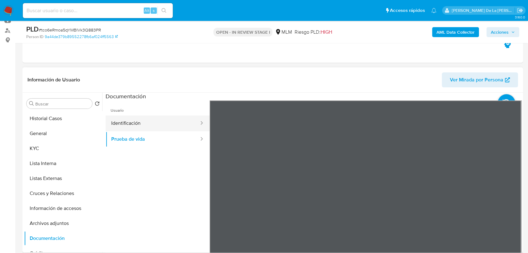
click at [139, 120] on button "Identificación" at bounding box center [153, 124] width 94 height 16
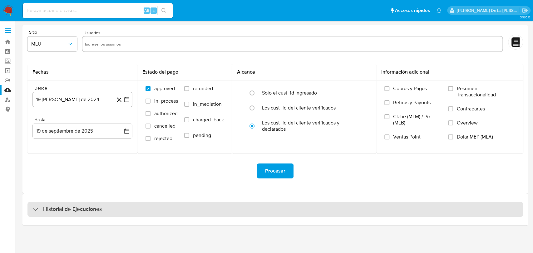
click at [47, 204] on div "Historial de Ejecuciones" at bounding box center [275, 209] width 496 height 15
select select "10"
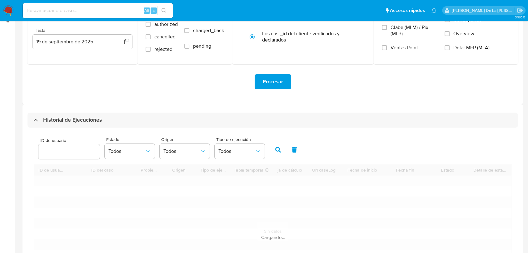
scroll to position [173, 0]
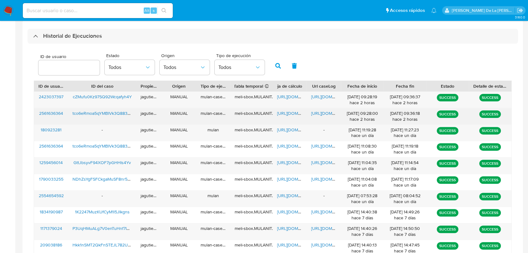
click at [285, 114] on span "https://docs.google.com/spreadsheets/d/1qm6Sj-beGN-_GfstN-F6I-rrlYrQ0efEloqmo7b…" at bounding box center [298, 113] width 43 height 6
click at [323, 114] on span "https://docs.google.com/document/d/1AV9cZTv2D6uFJKUAjckTGBhmr-81GLtNuLOlKDgB6ls…" at bounding box center [332, 113] width 43 height 6
